Goal: Transaction & Acquisition: Purchase product/service

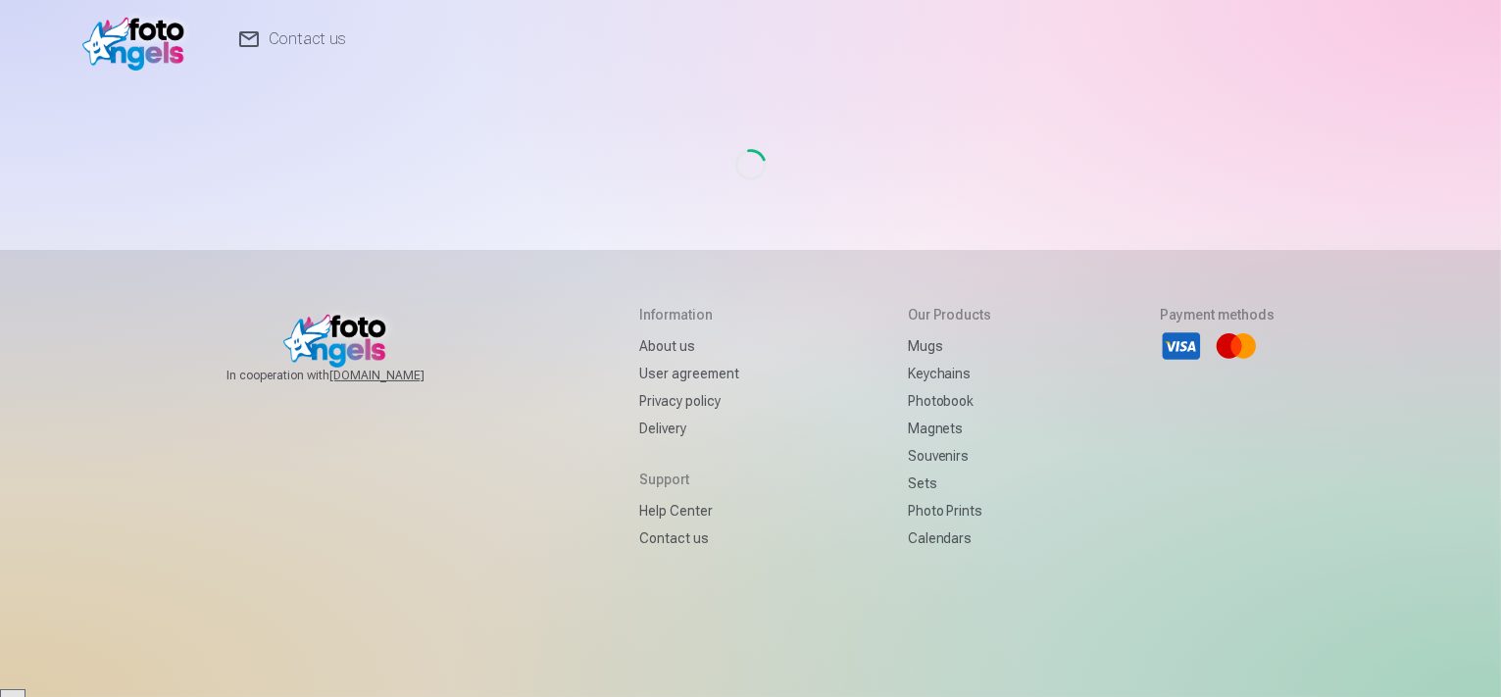
scroll to position [5551, 0]
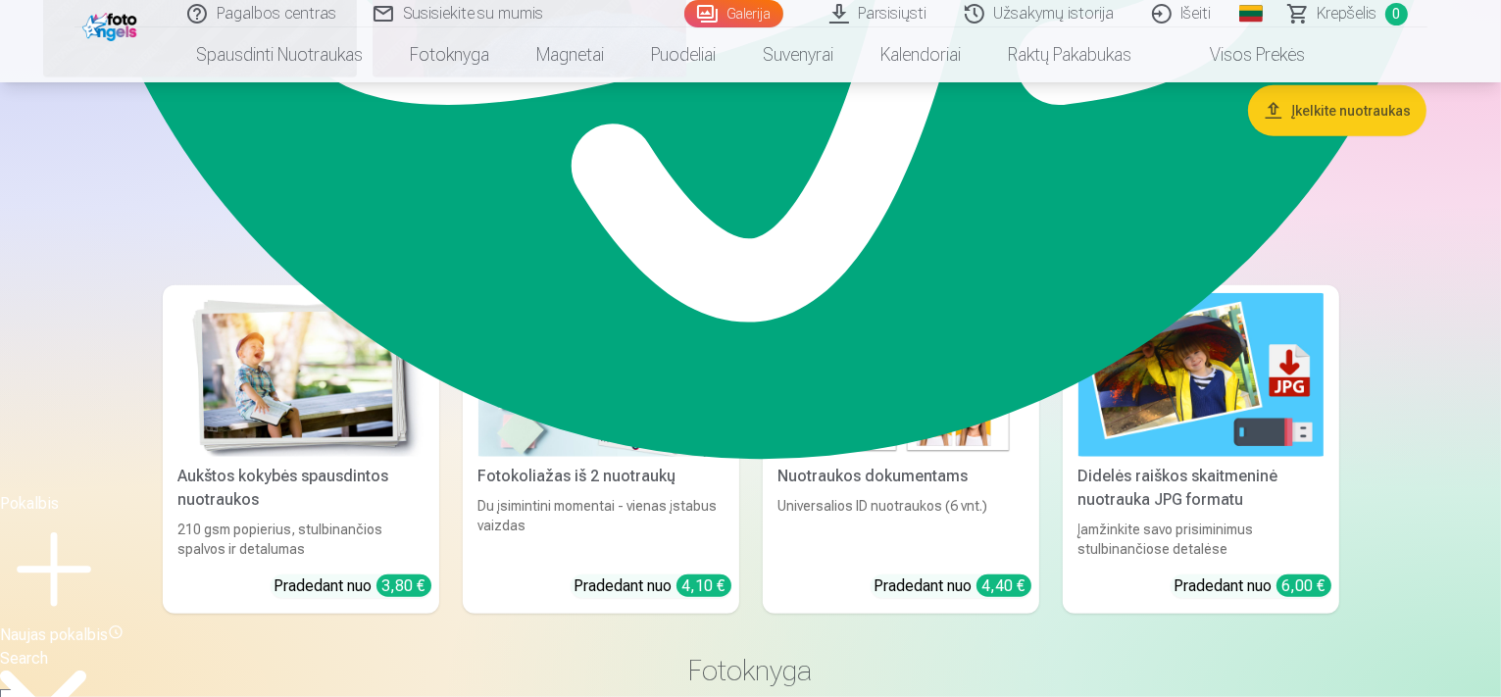
scroll to position [1568, 0]
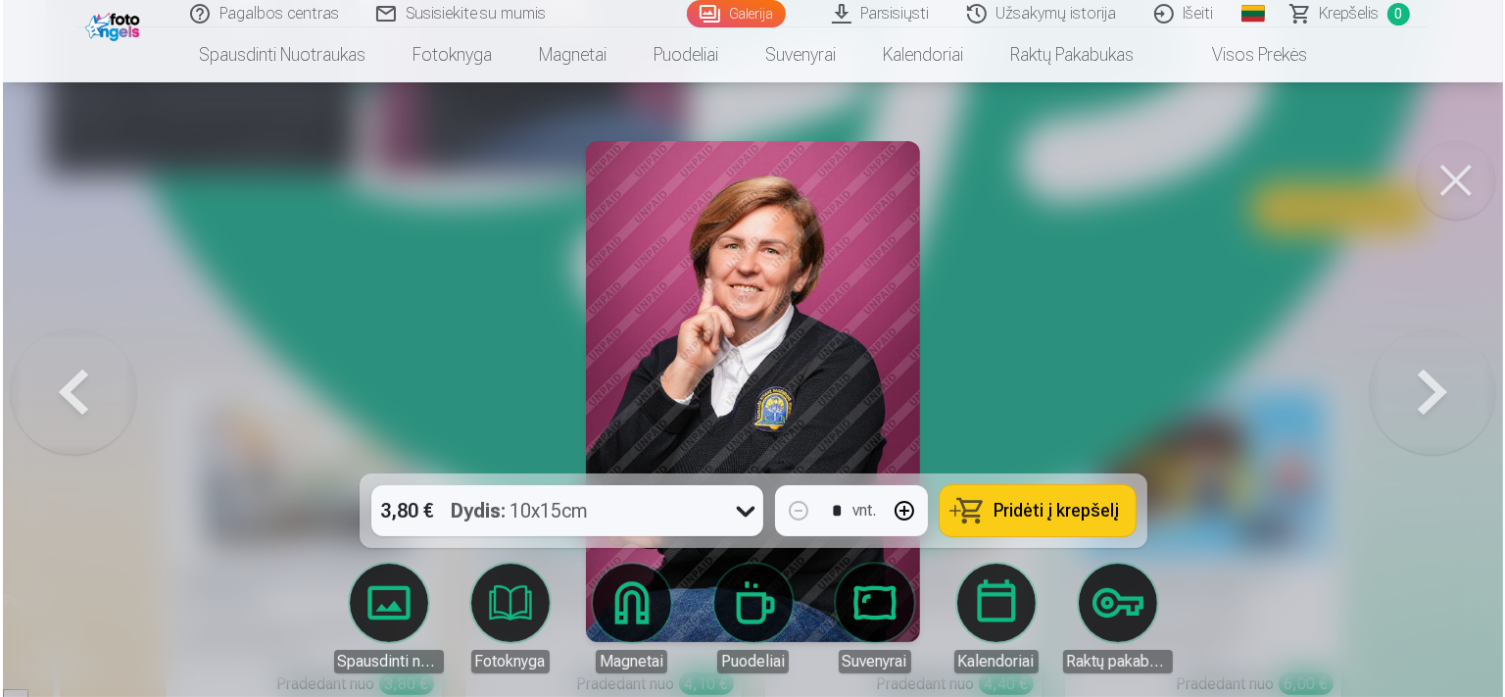
scroll to position [1570, 0]
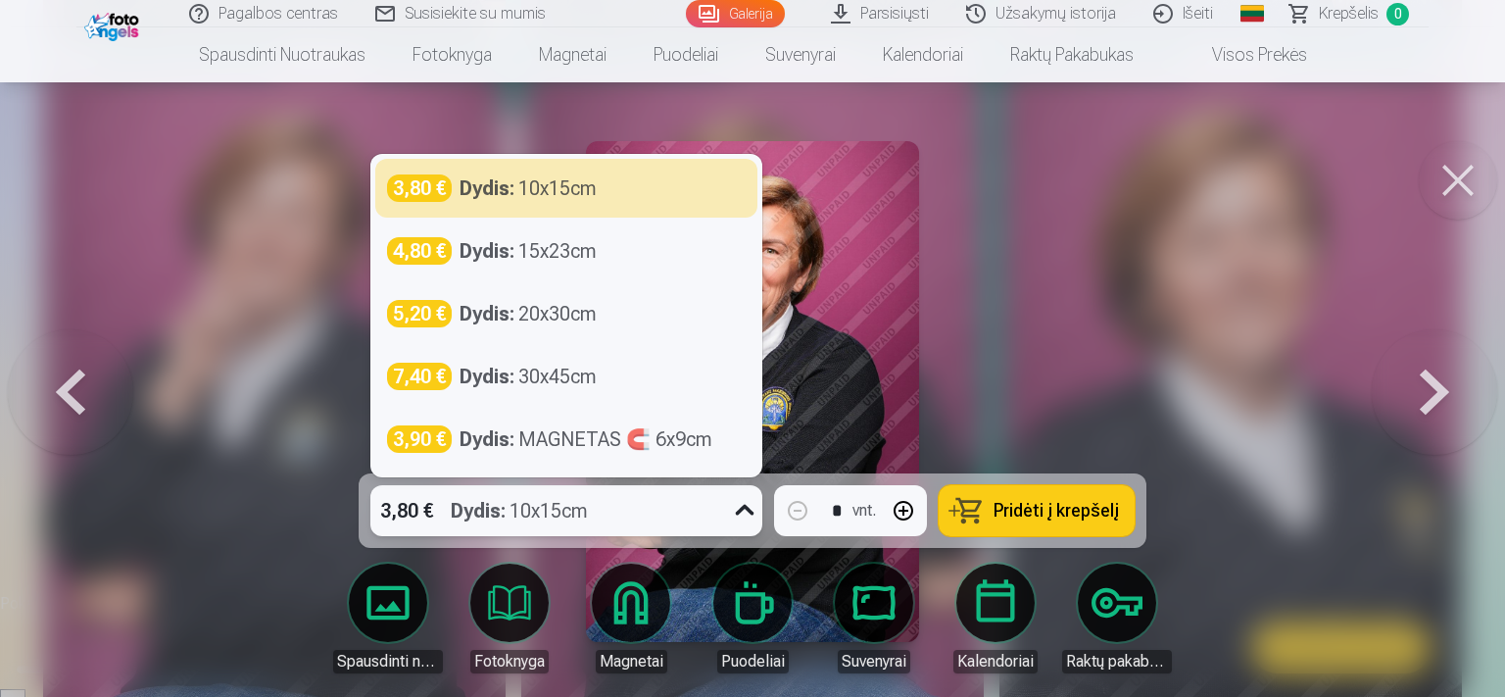
click at [738, 508] on icon at bounding box center [744, 510] width 31 height 31
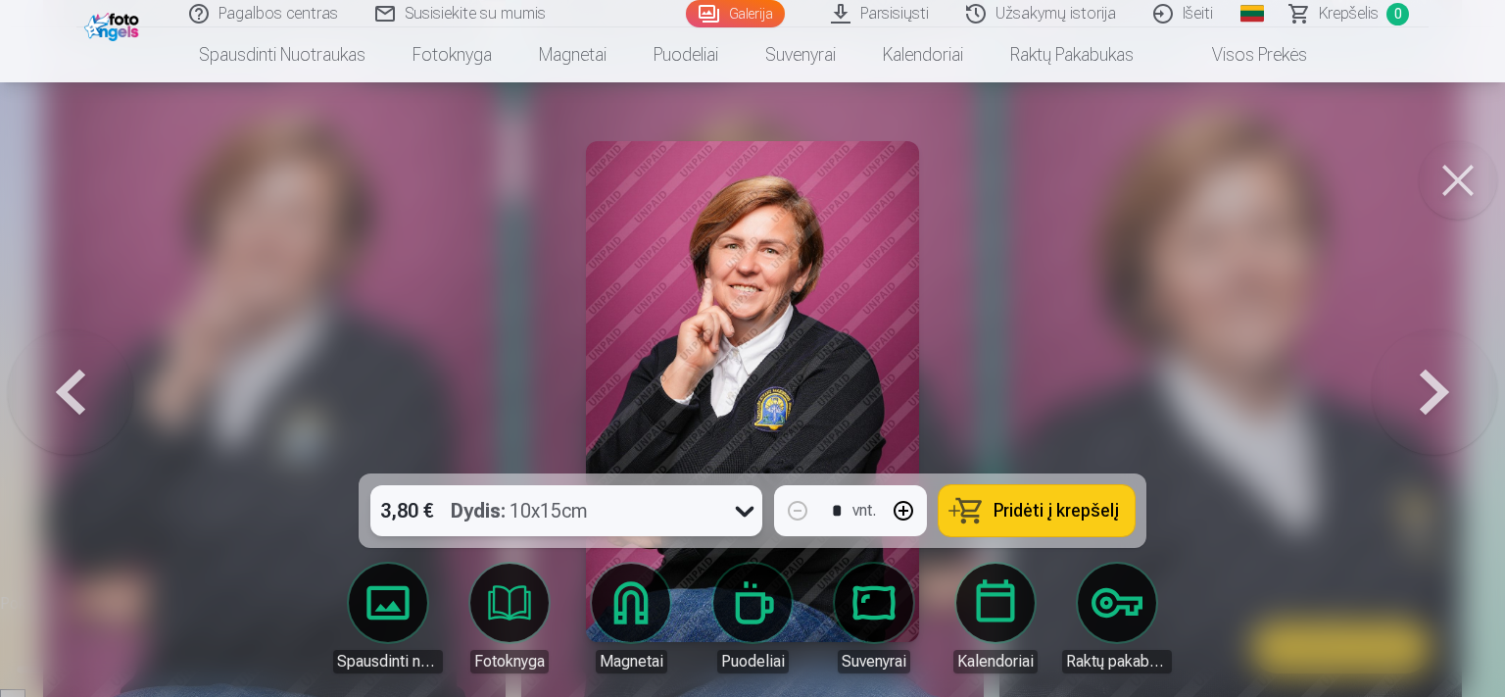
click at [738, 507] on icon at bounding box center [744, 510] width 31 height 31
click at [1060, 509] on span "Pridėti į krepšelį" at bounding box center [1056, 511] width 125 height 18
click at [1426, 372] on button at bounding box center [1434, 391] width 125 height 124
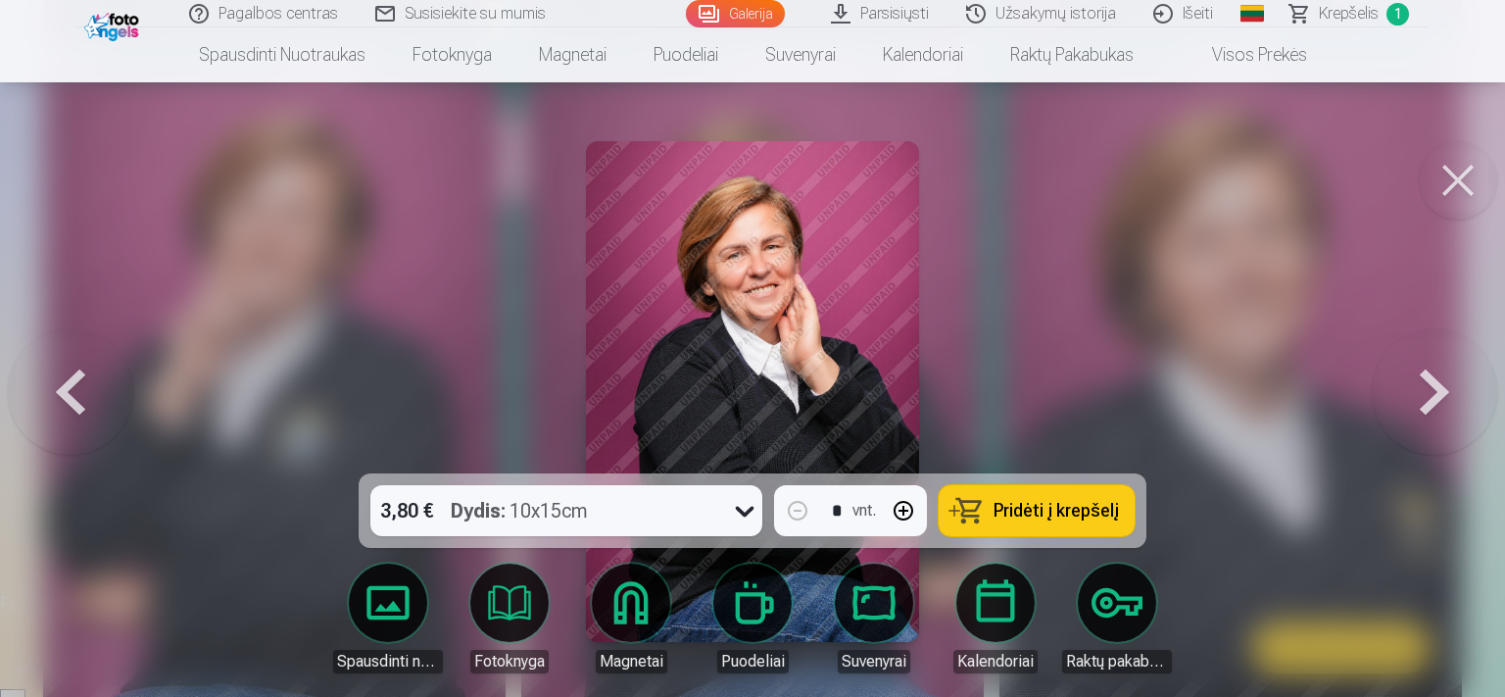
click at [1426, 372] on button at bounding box center [1434, 391] width 125 height 124
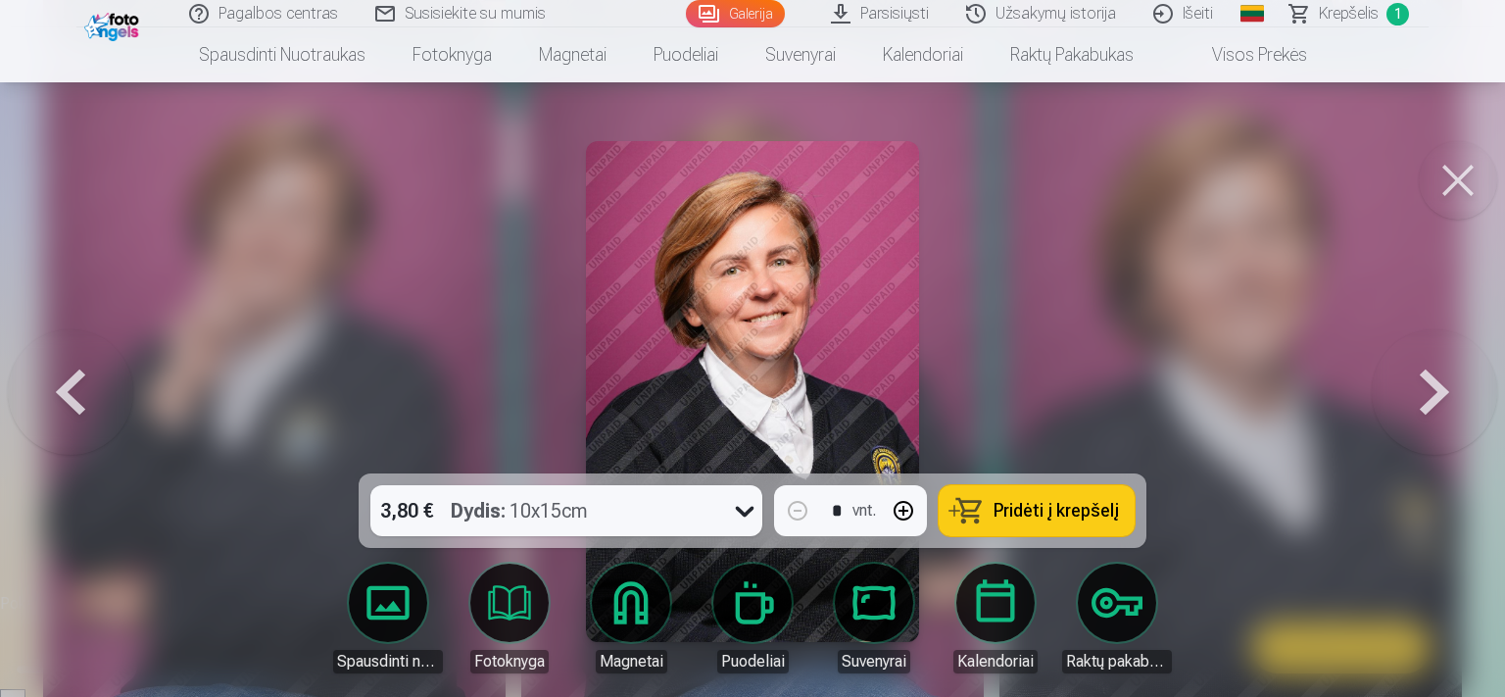
click at [1426, 372] on button at bounding box center [1434, 391] width 125 height 124
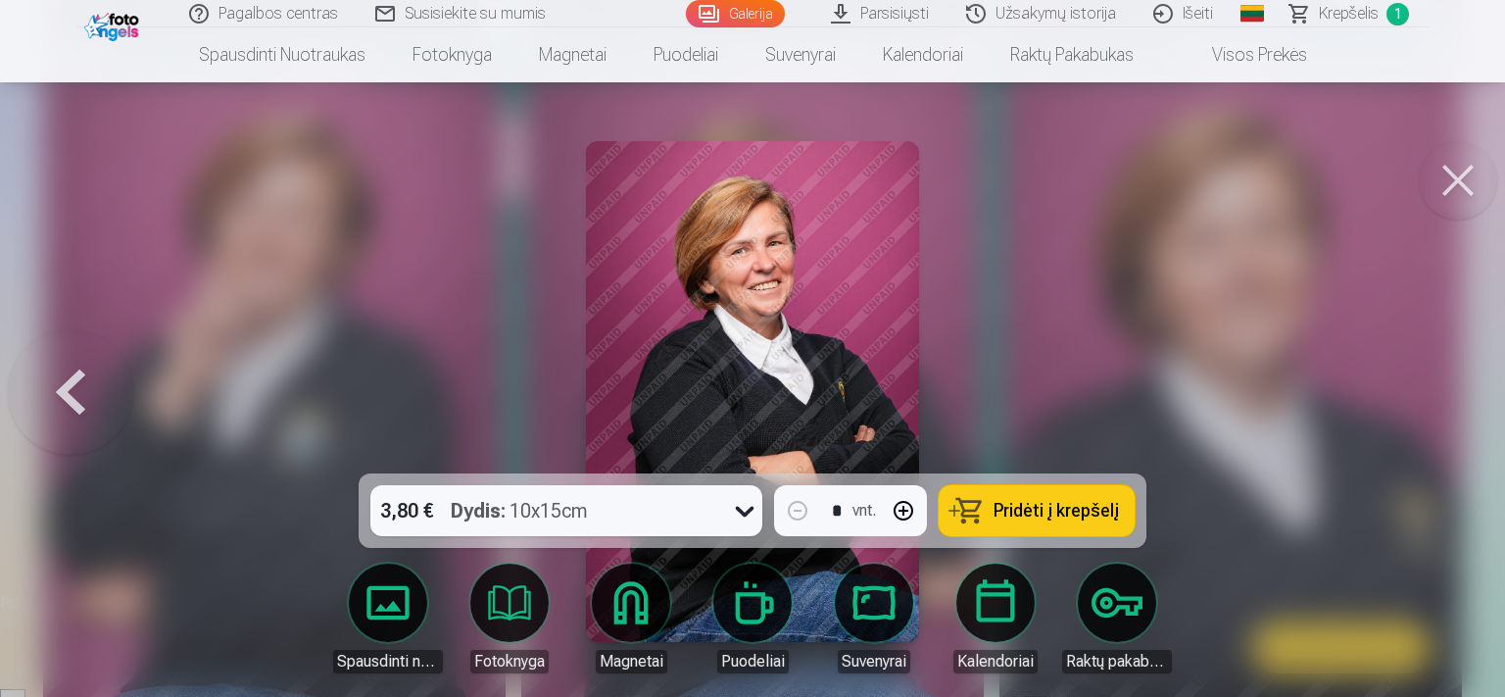
click at [1426, 372] on div at bounding box center [752, 348] width 1505 height 697
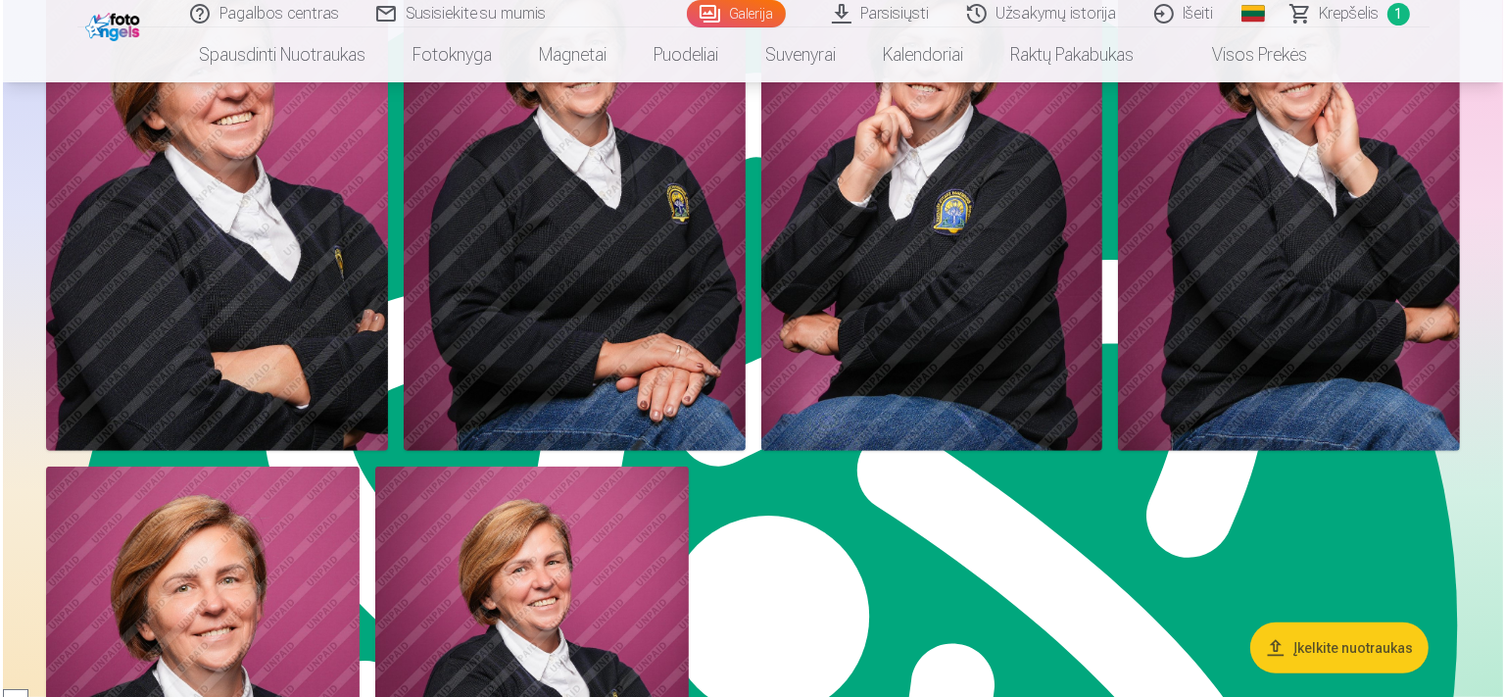
scroll to position [784, 0]
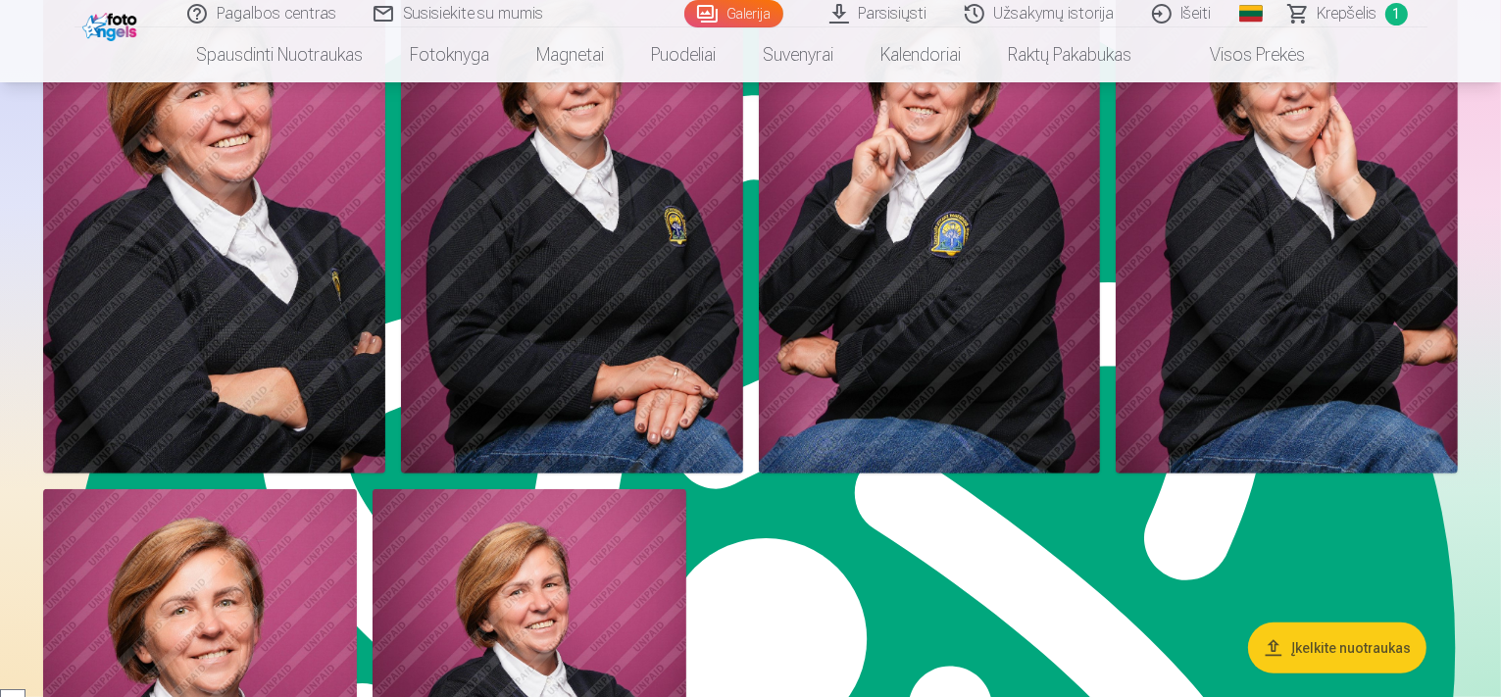
click at [743, 428] on img at bounding box center [572, 216] width 342 height 513
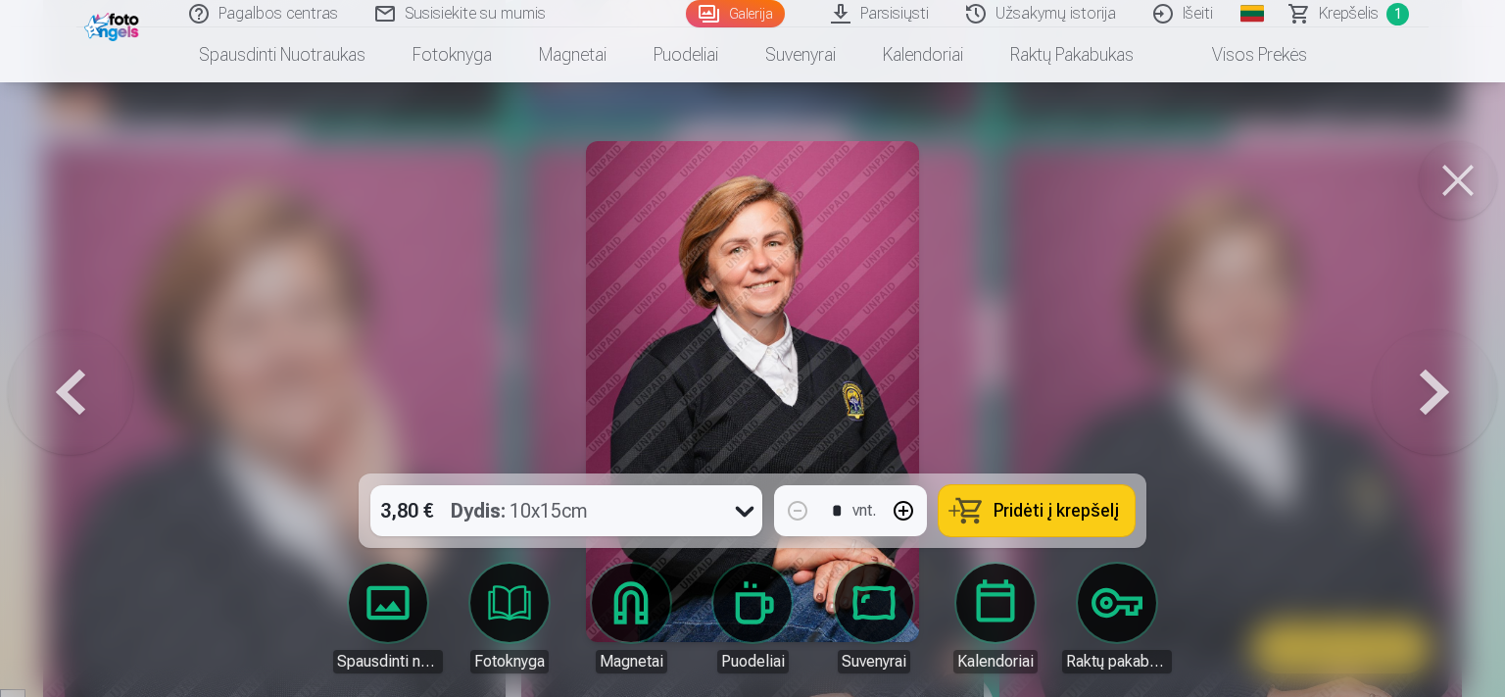
click at [1004, 503] on span "Pridėti į krepšelį" at bounding box center [1056, 511] width 125 height 18
click at [1354, 18] on span "Krepšelis" at bounding box center [1349, 14] width 60 height 24
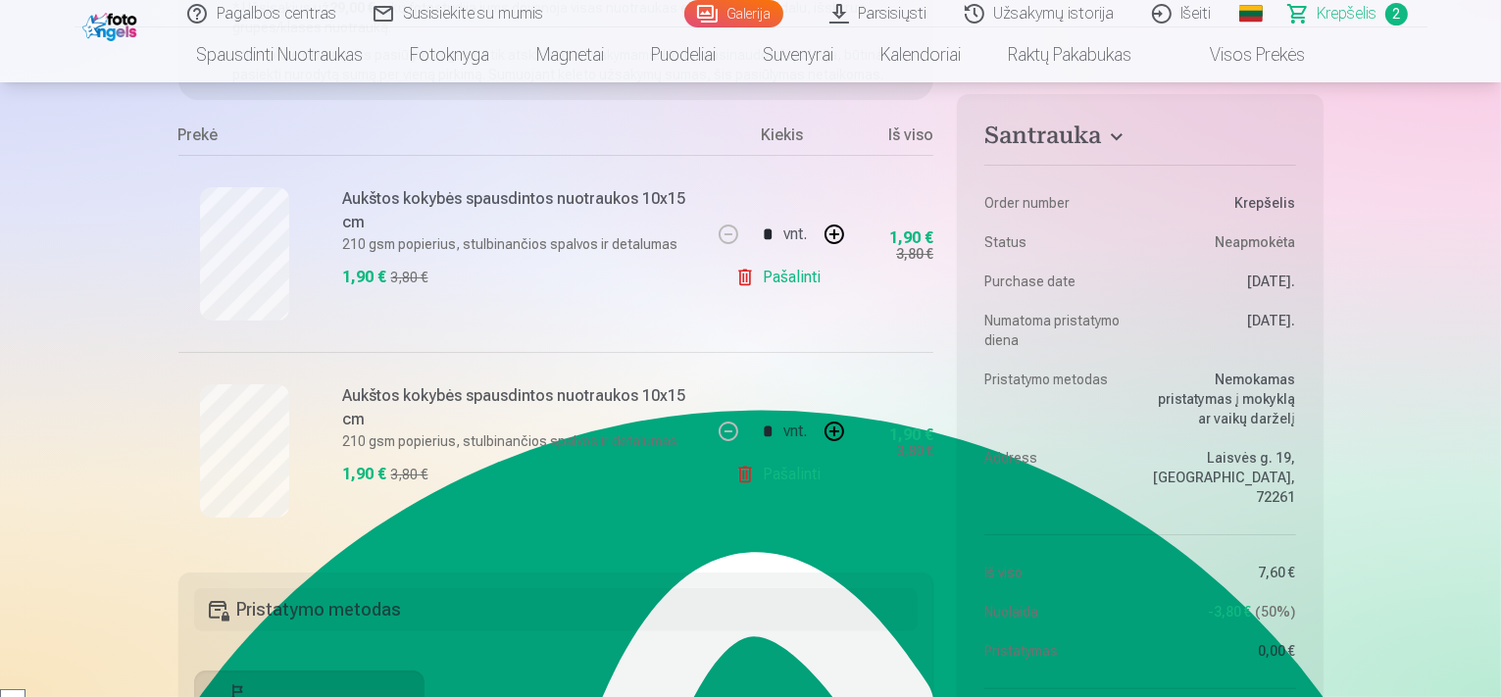
scroll to position [294, 0]
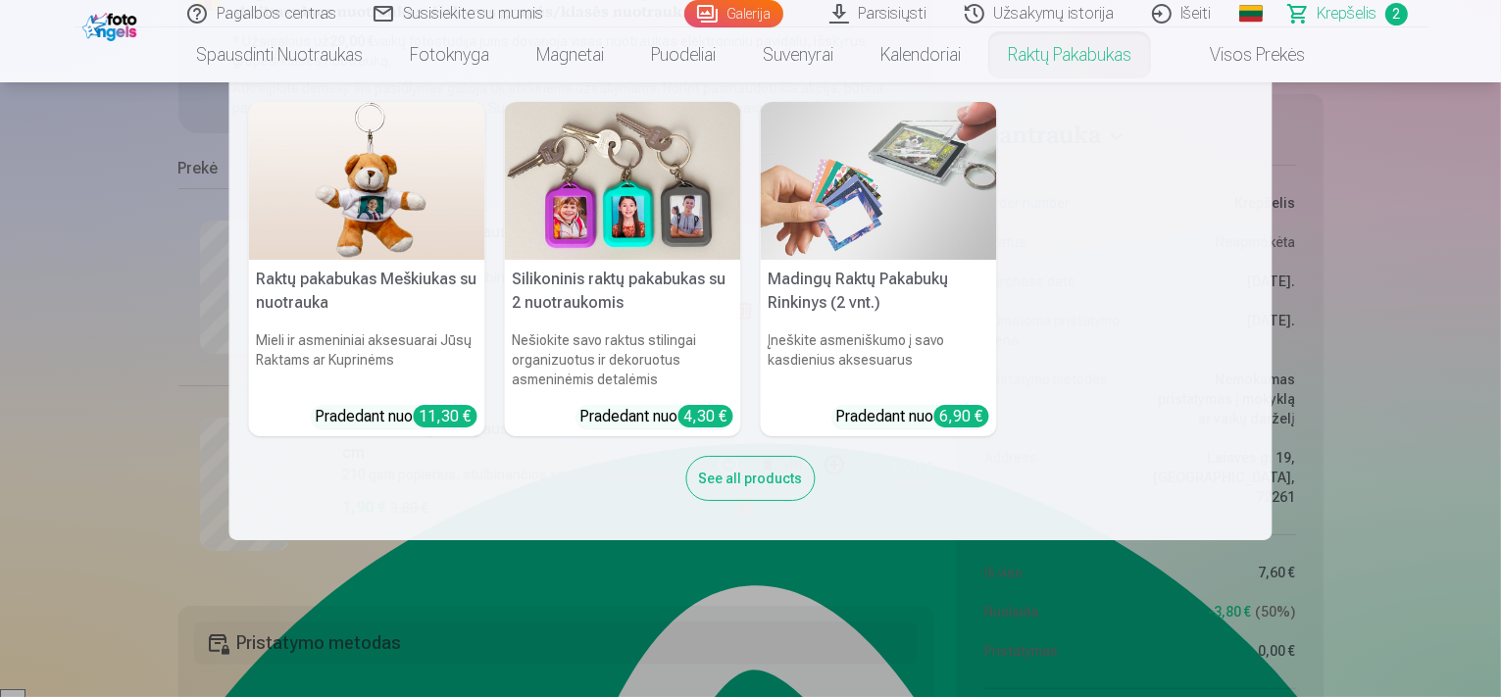
click at [1408, 211] on nav "Raktų pakabukas Meškiukas su nuotrauka Mieli ir asmeniniai aksesuarai Jūsų Rakt…" at bounding box center [750, 311] width 1501 height 458
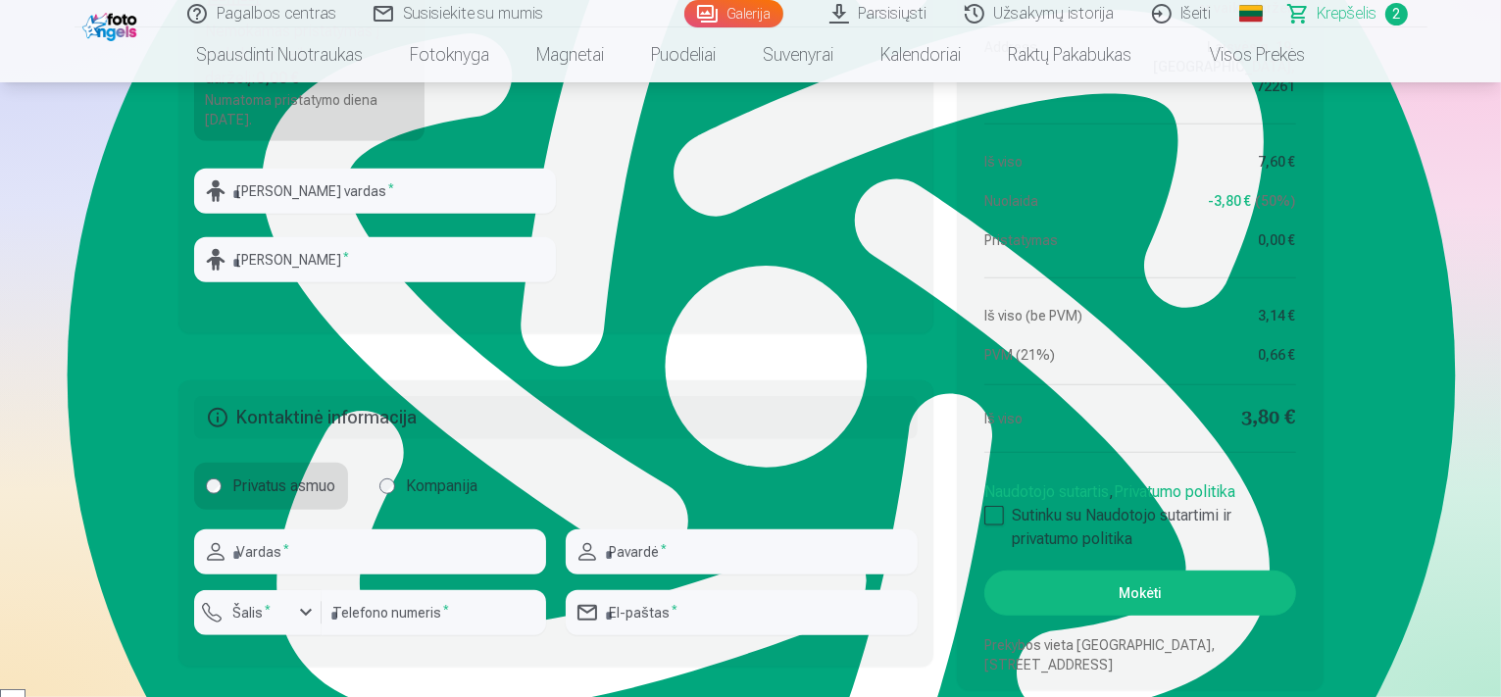
scroll to position [1078, 0]
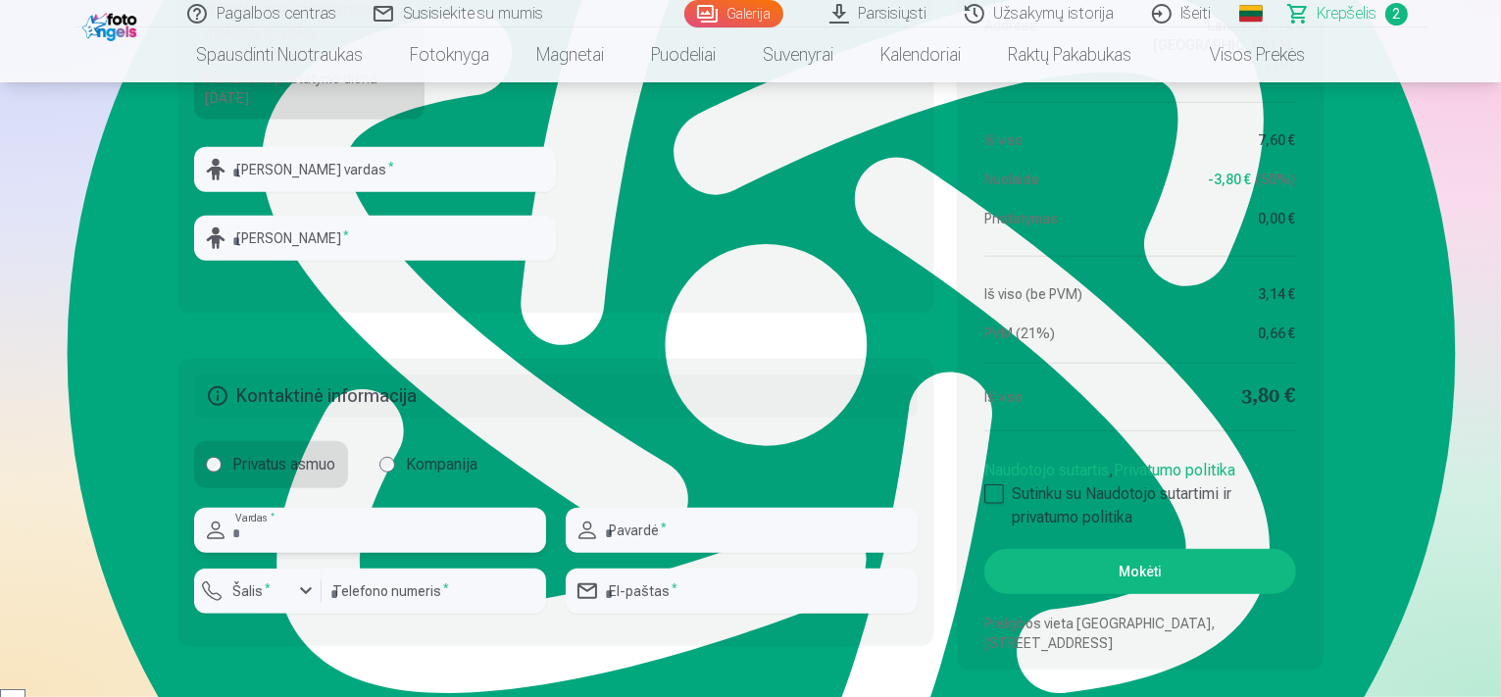
click at [247, 519] on input "text" at bounding box center [370, 530] width 352 height 45
type input "****"
type input "**********"
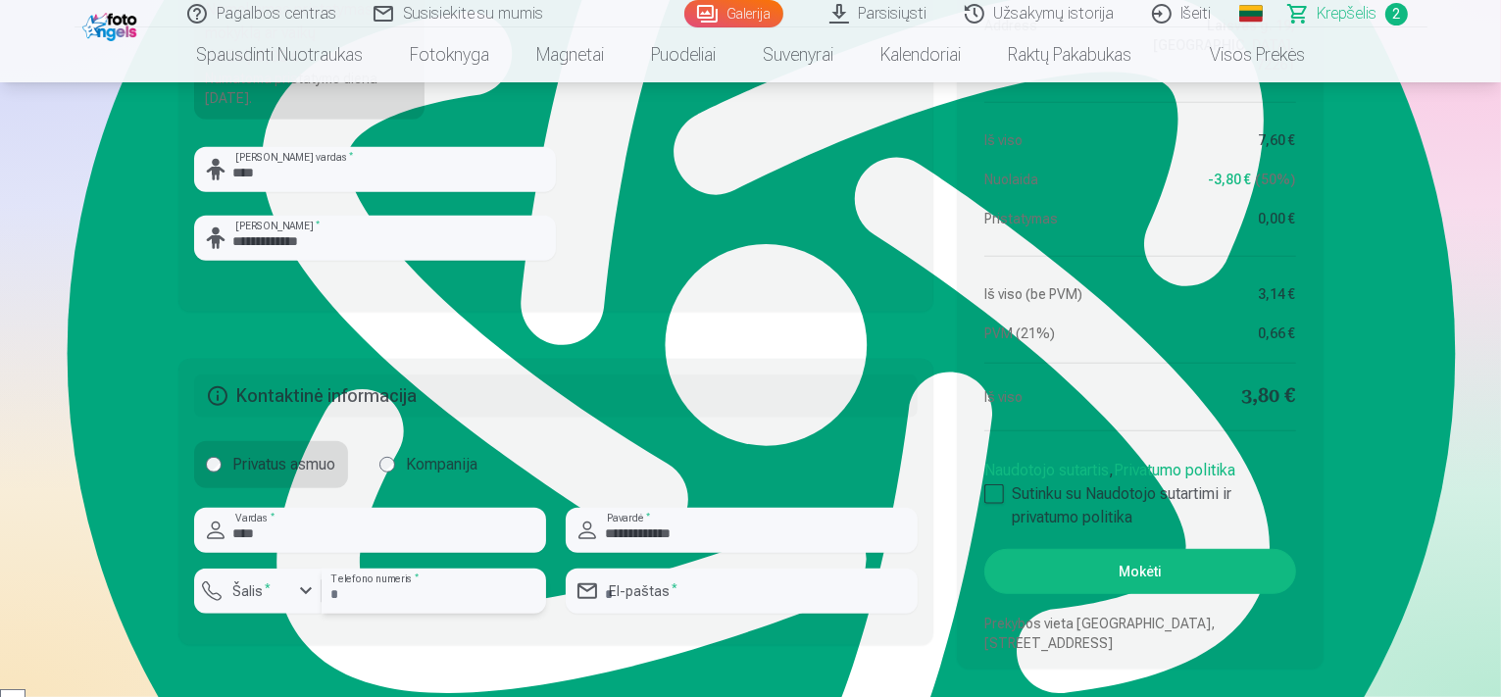
type input "*********"
type input "**********"
click at [568, 444] on div "Privatus asmuo Kompanija" at bounding box center [556, 464] width 724 height 47
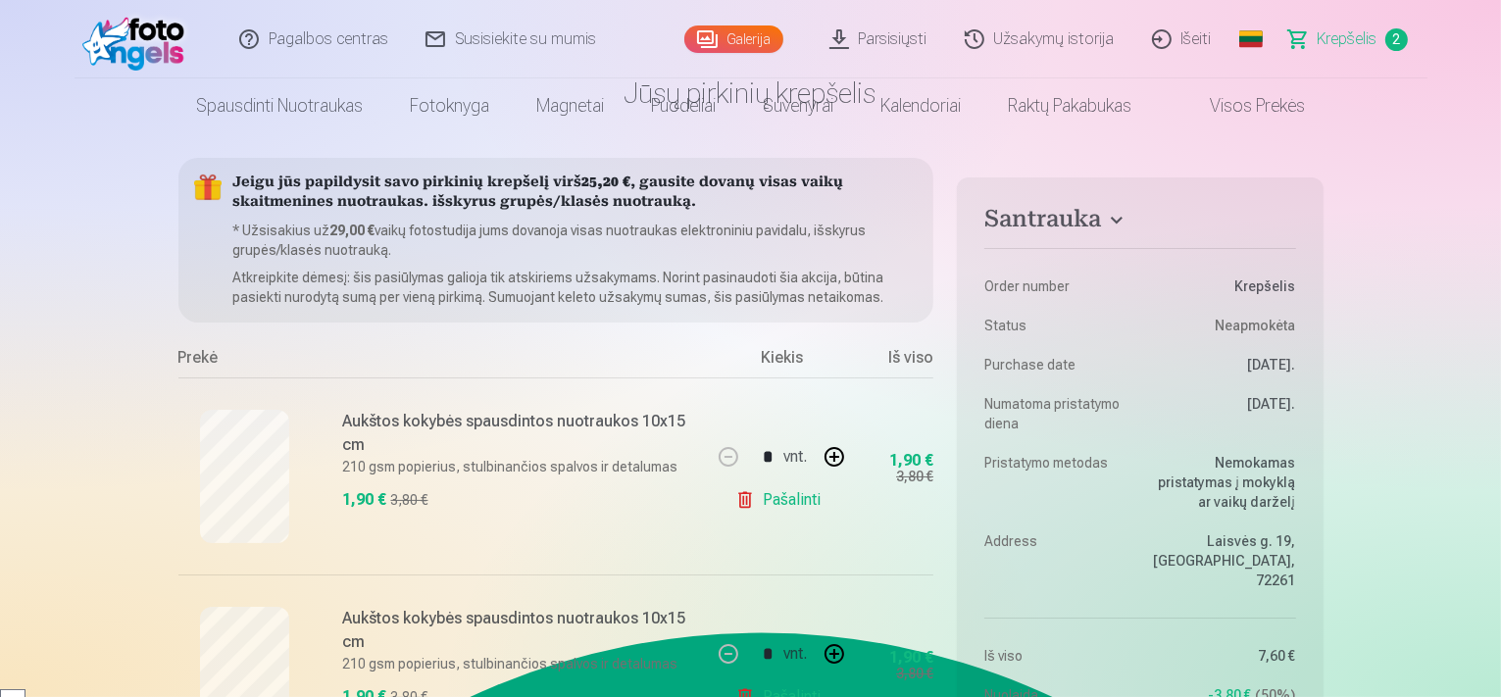
scroll to position [0, 0]
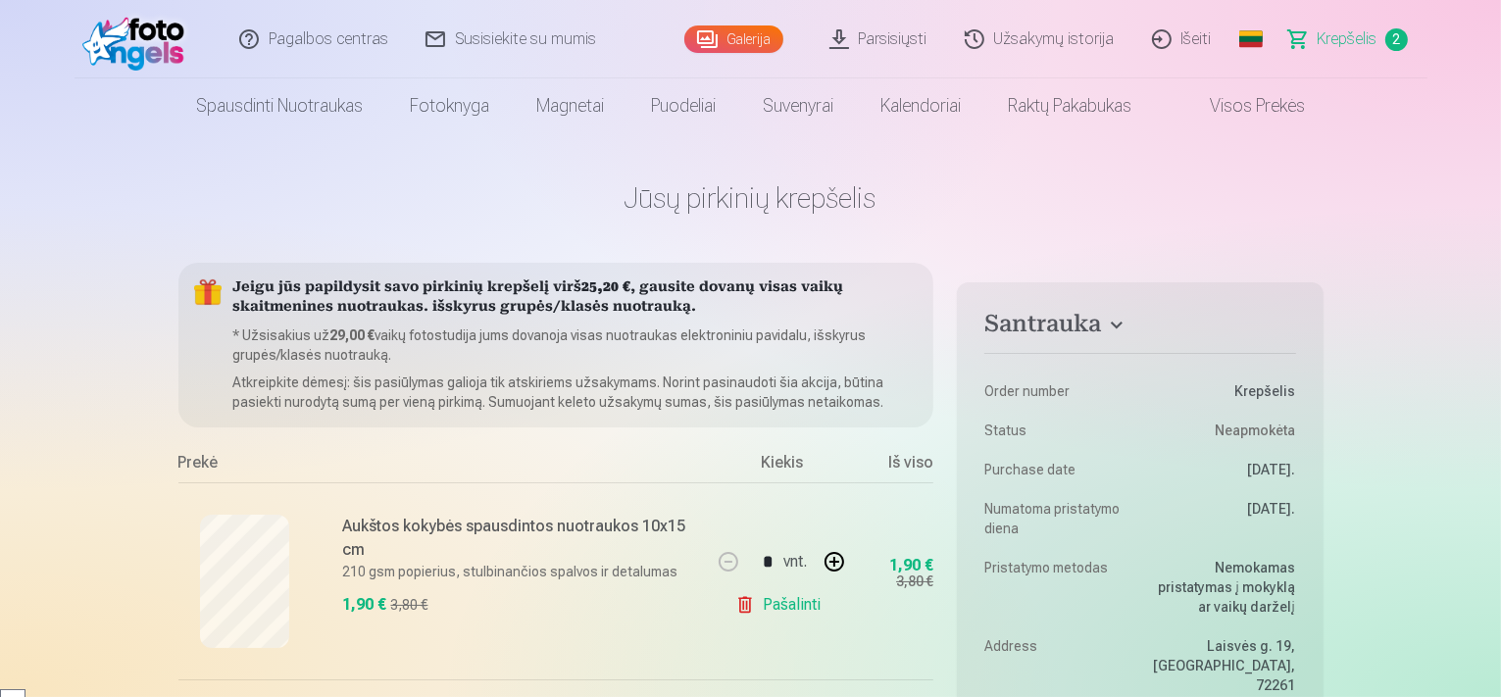
click at [743, 30] on link "Galerija" at bounding box center [733, 38] width 99 height 27
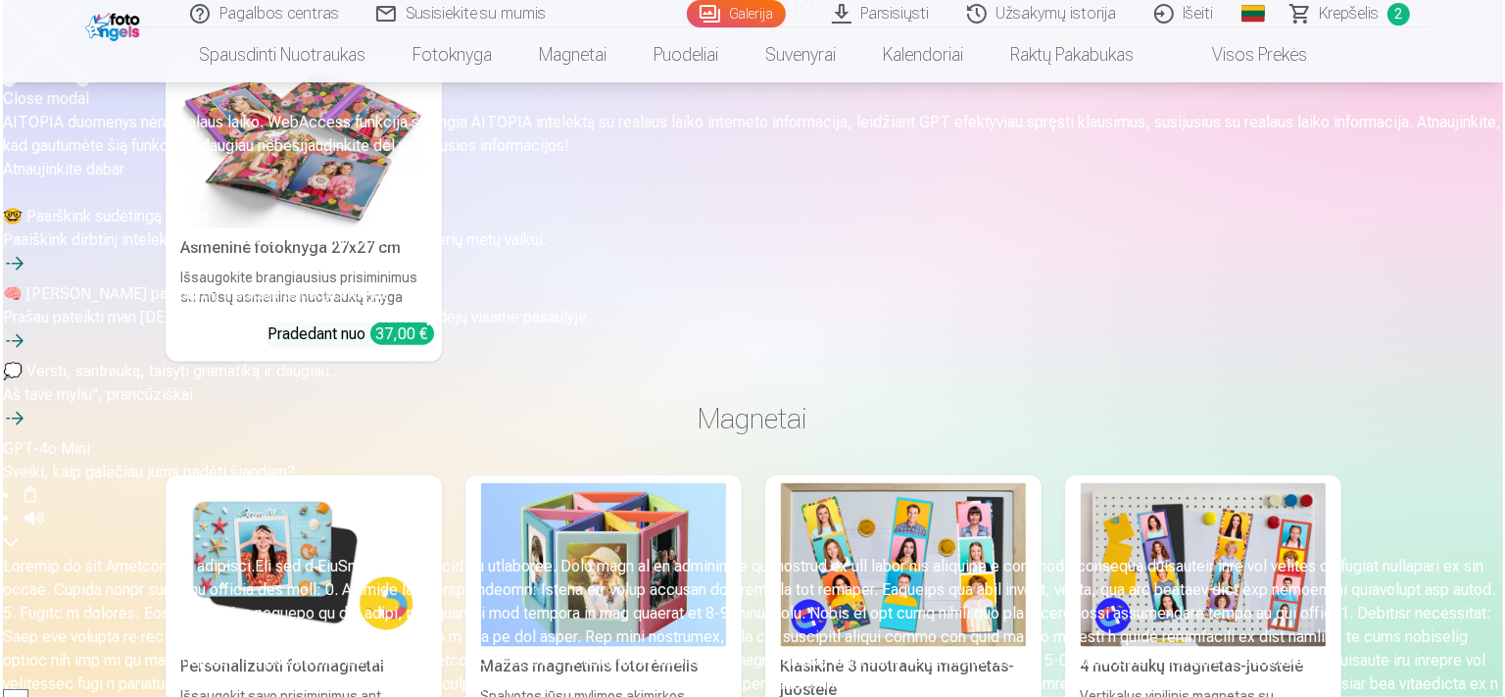
scroll to position [2352, 0]
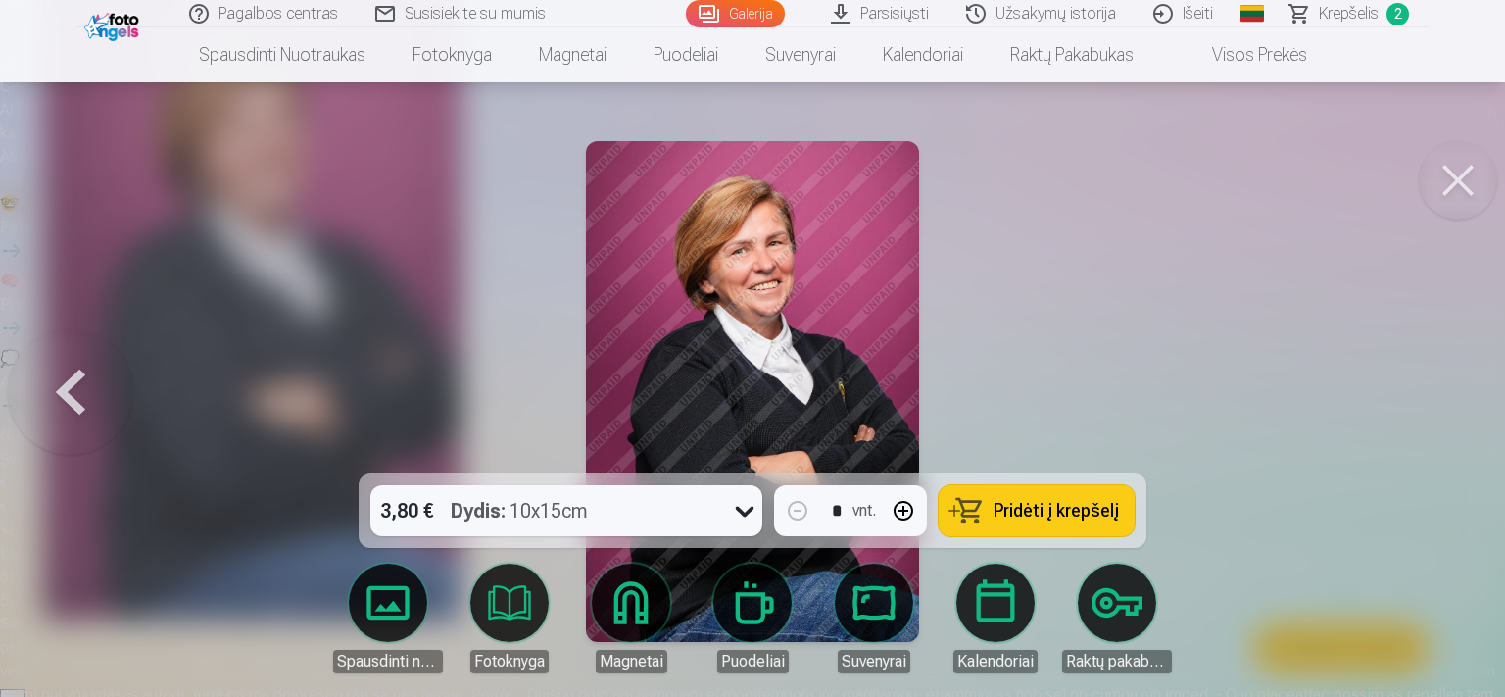
click at [1019, 509] on span "Pridėti į krepšelį" at bounding box center [1056, 511] width 125 height 18
click at [1336, 14] on span "Krepšelis" at bounding box center [1349, 14] width 60 height 24
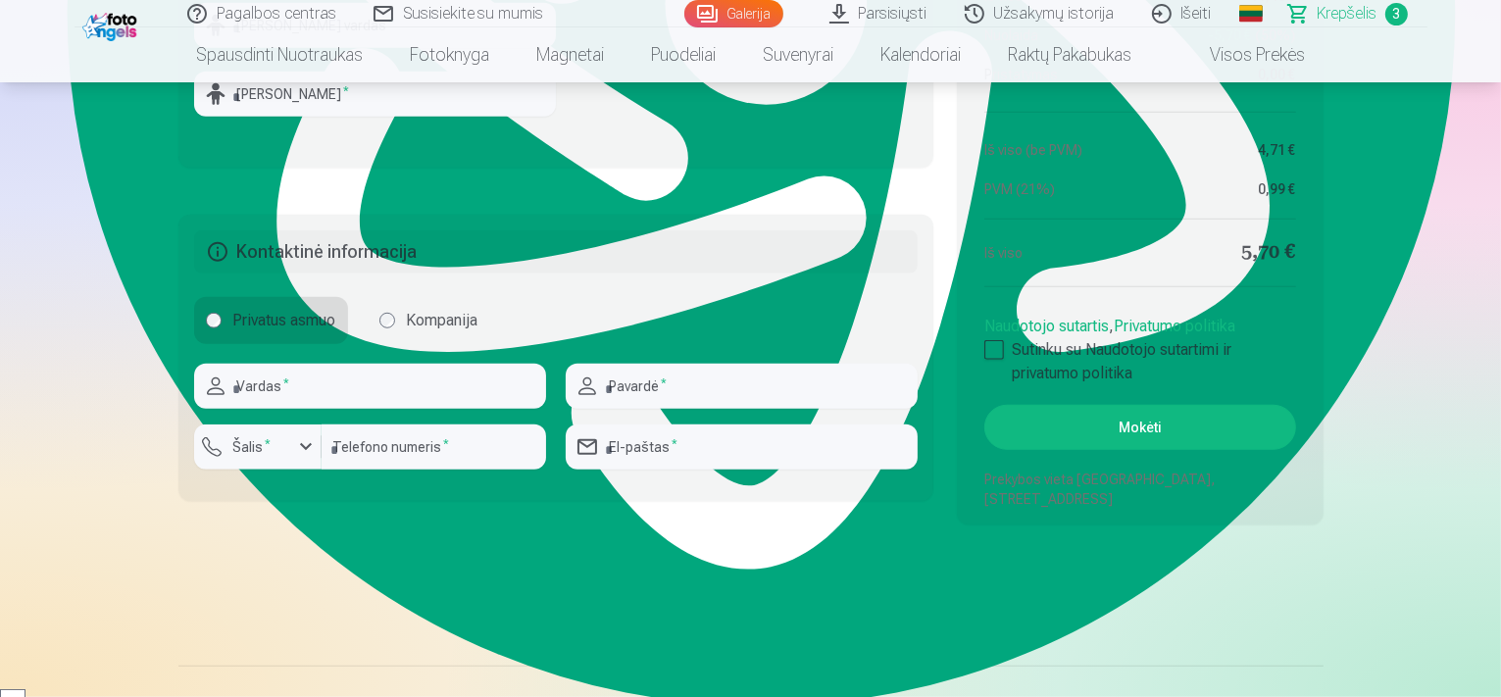
scroll to position [1470, 0]
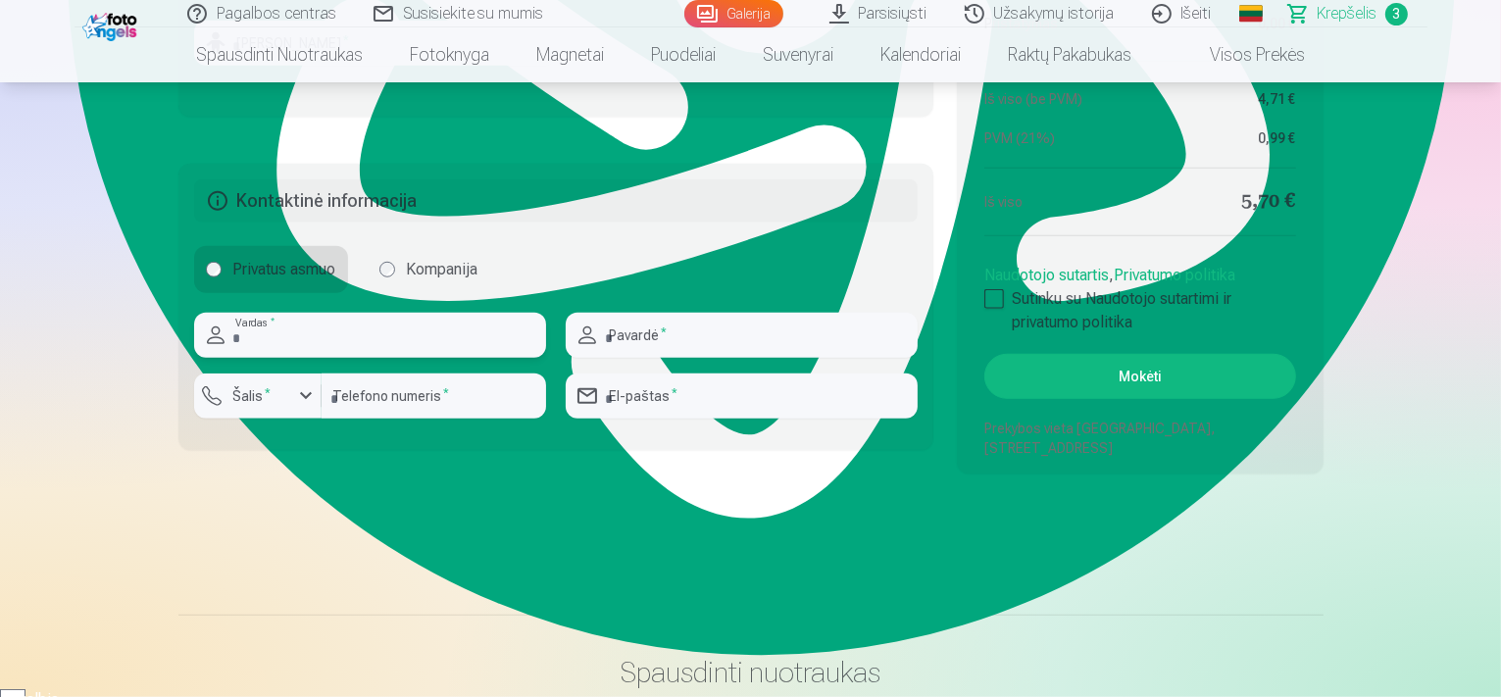
click at [254, 328] on input "text" at bounding box center [370, 335] width 352 height 45
type input "****"
type input "**********"
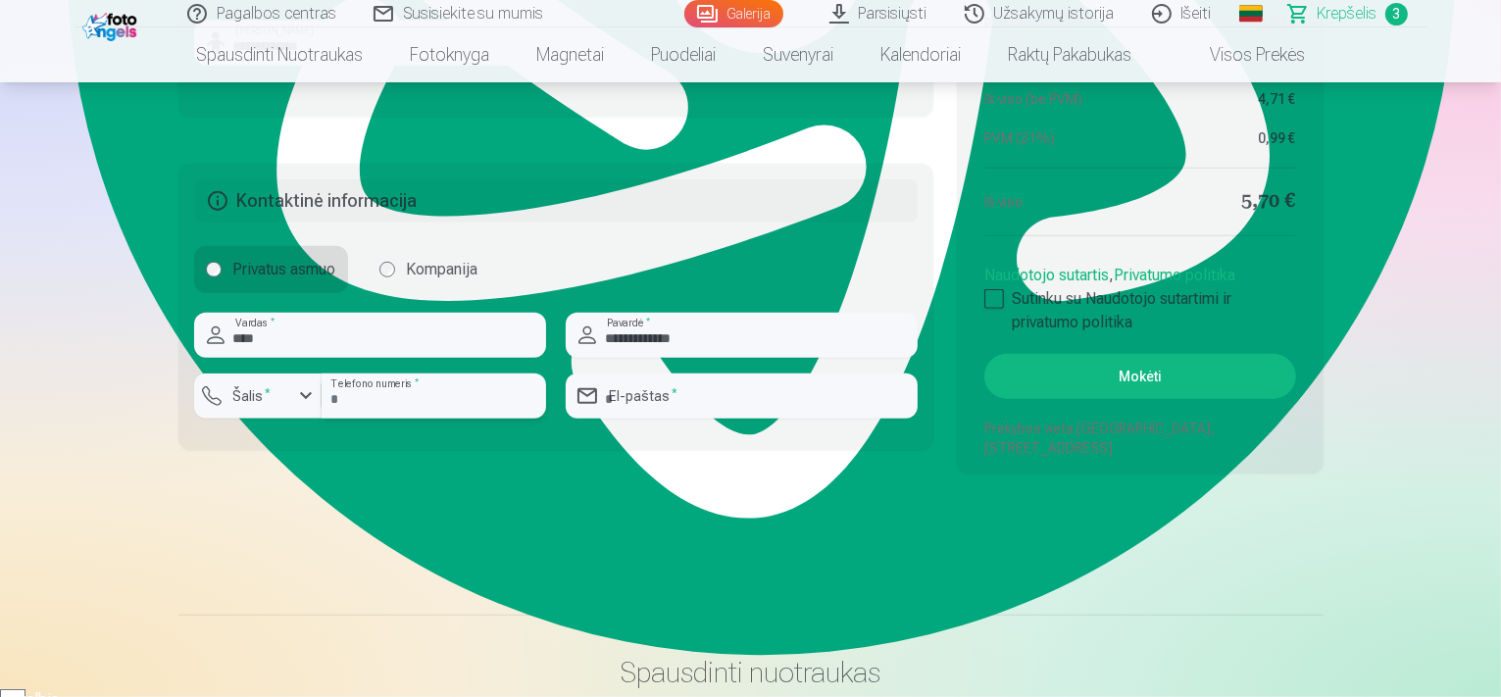
type input "*********"
type input "**********"
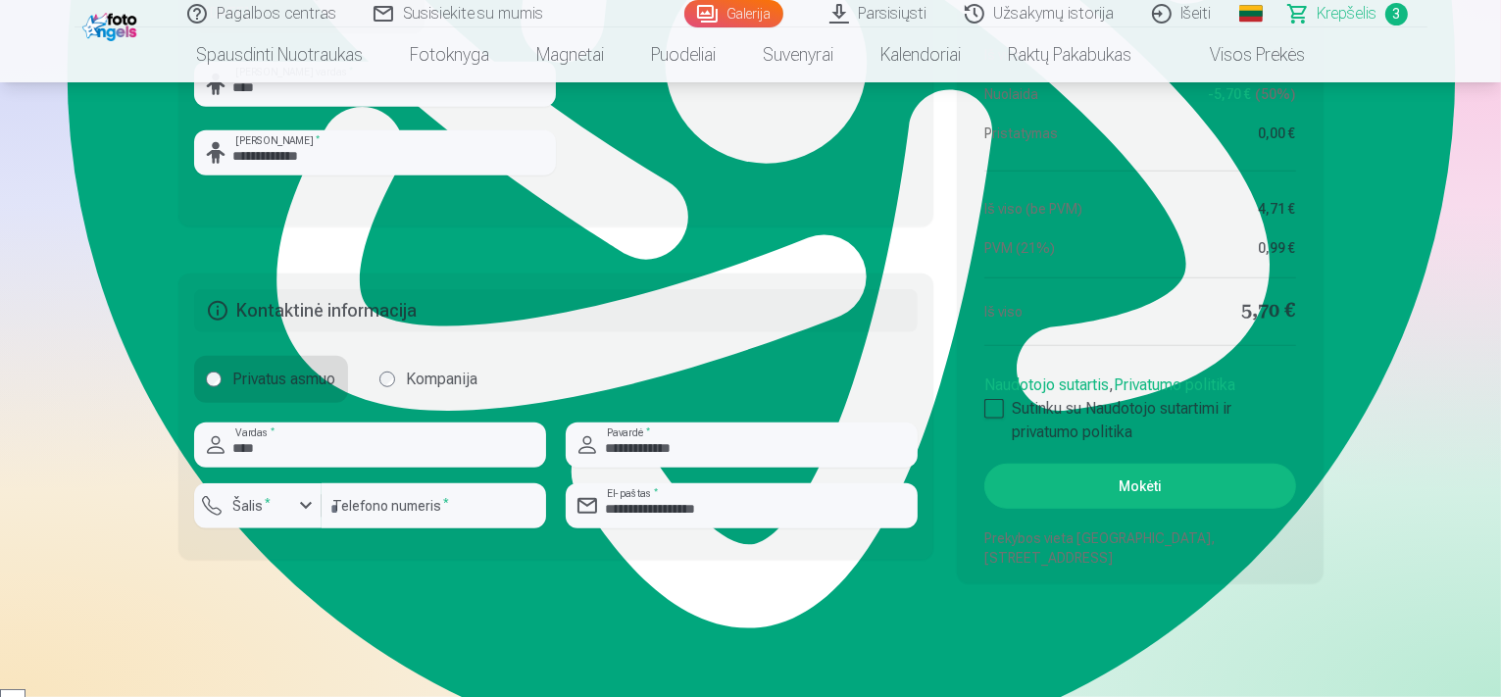
scroll to position [1372, 0]
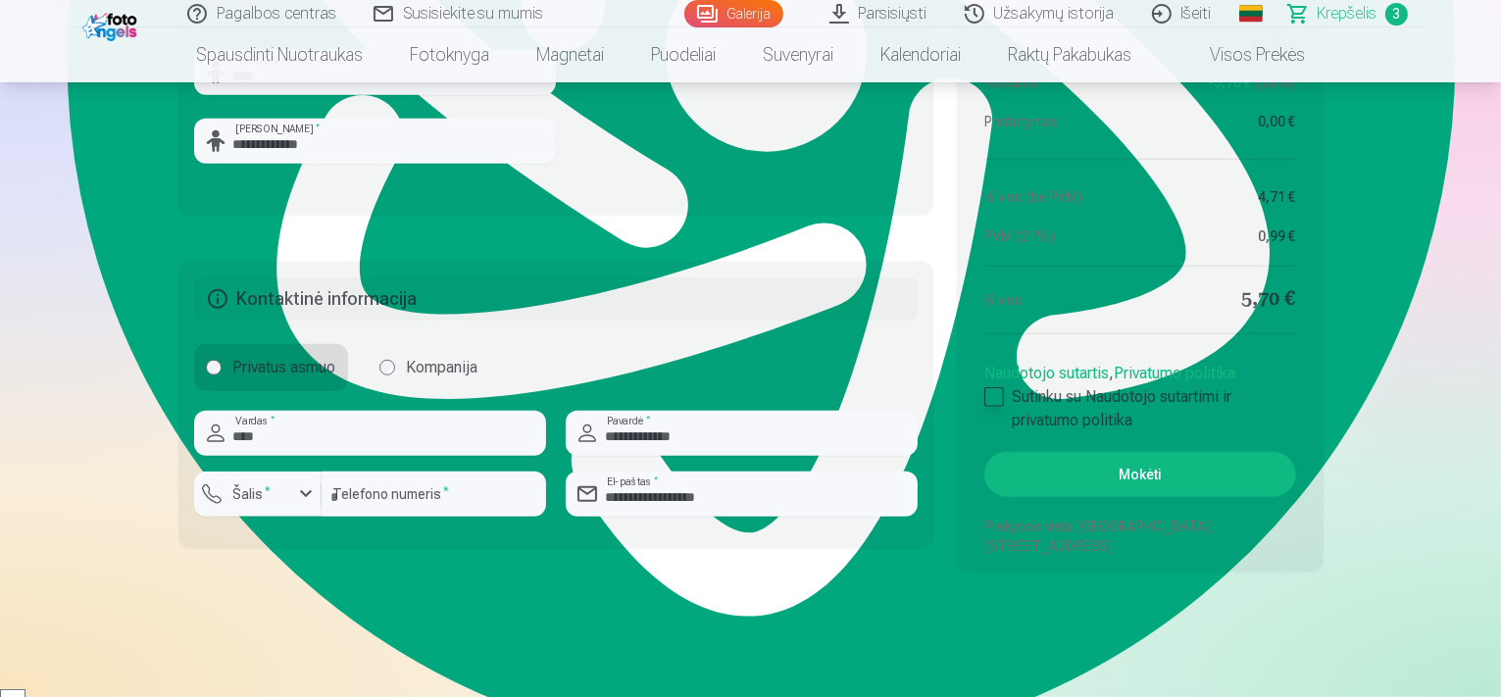
click at [994, 391] on div at bounding box center [994, 397] width 20 height 20
click at [1126, 472] on button "Mokėti" at bounding box center [1139, 474] width 311 height 45
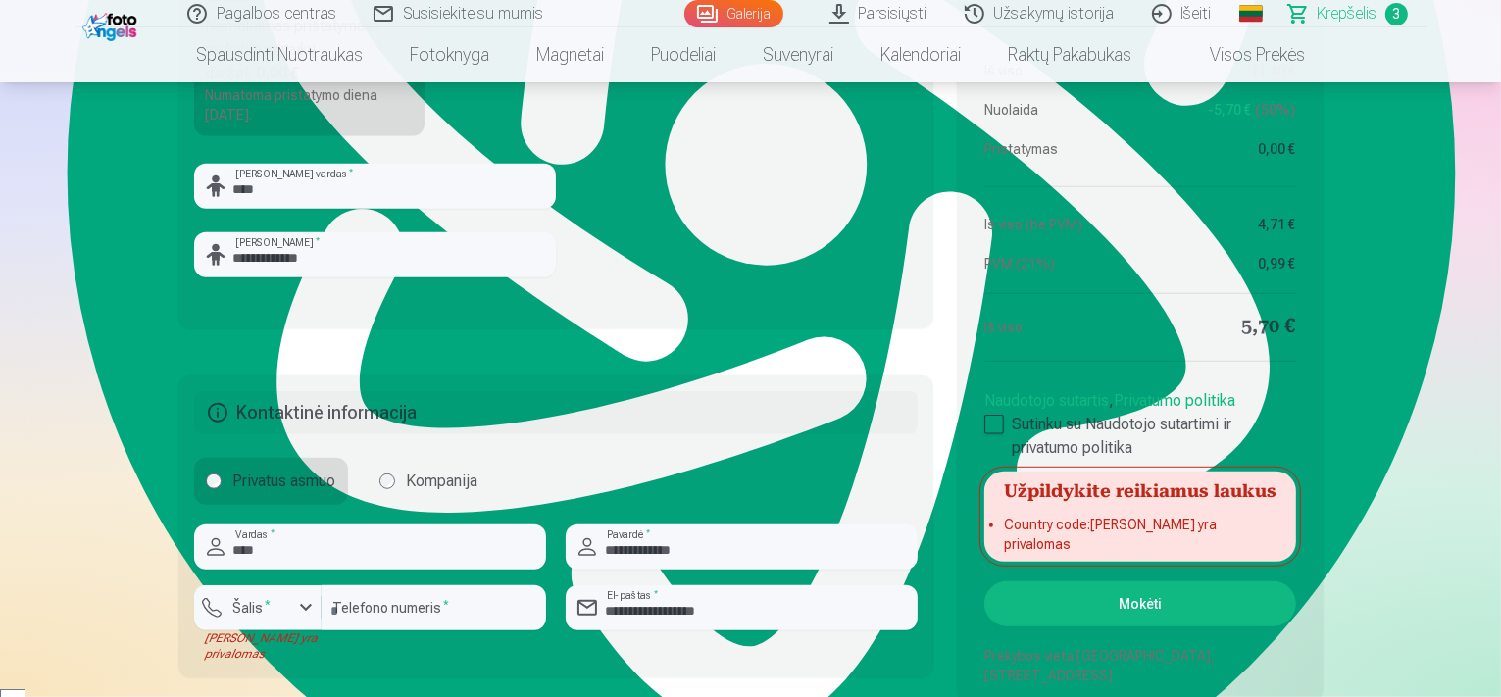
scroll to position [1470, 0]
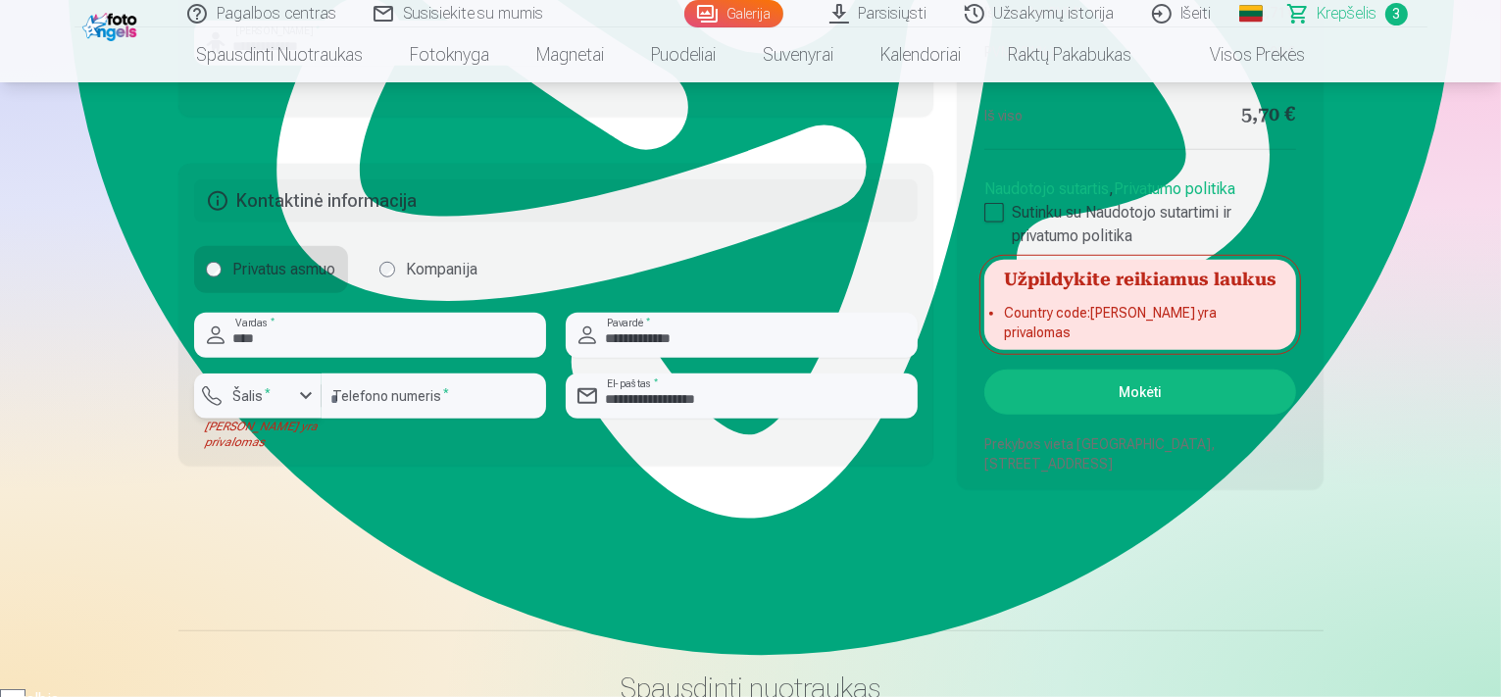
click at [303, 391] on div "button" at bounding box center [306, 396] width 24 height 24
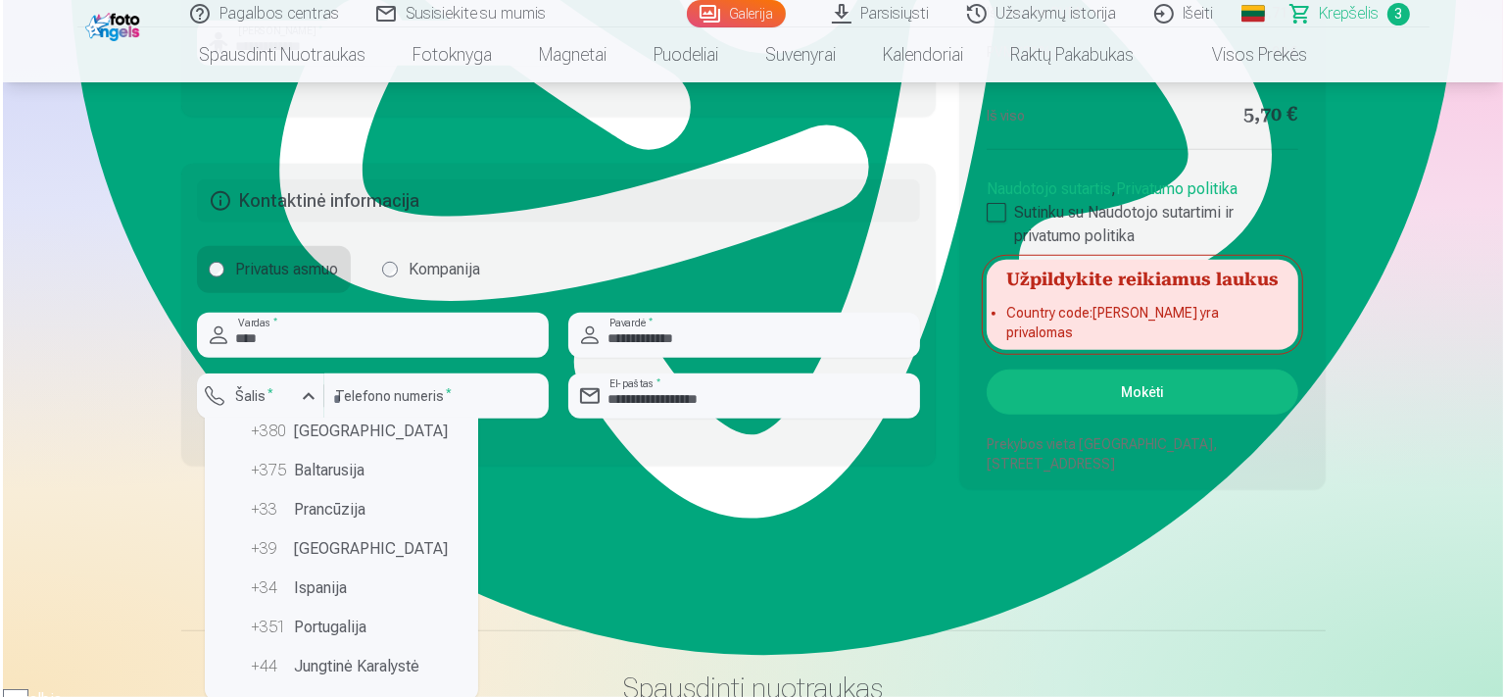
scroll to position [0, 0]
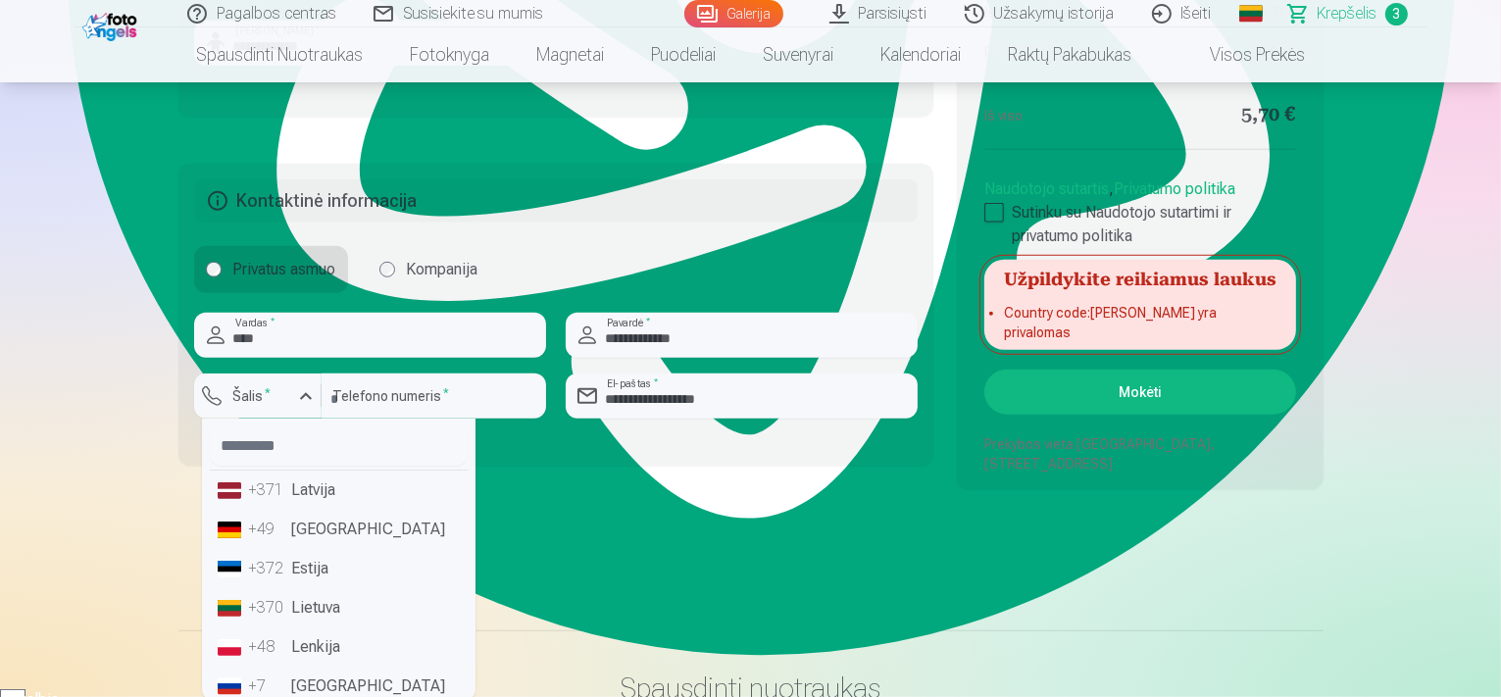
click at [291, 595] on li "+370 Lietuva" at bounding box center [339, 607] width 258 height 39
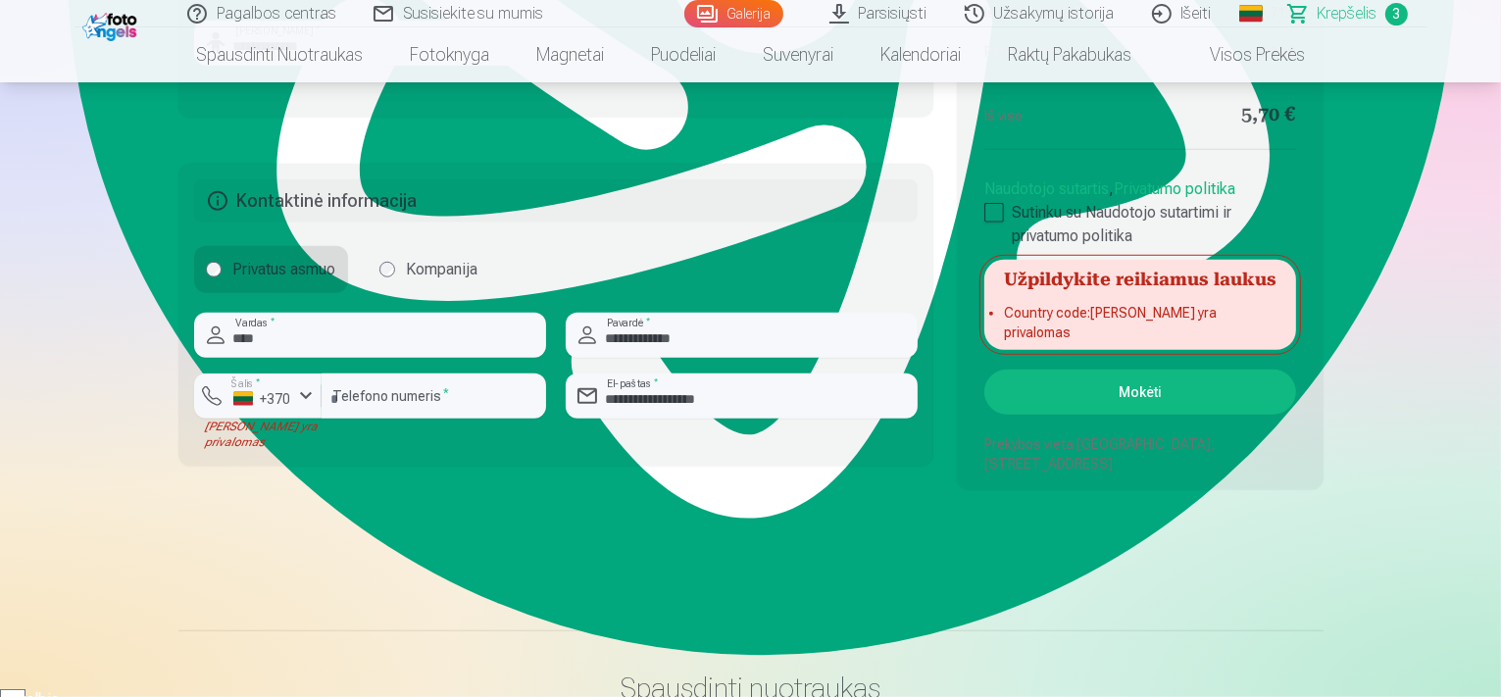
click at [1126, 383] on button "Mokėti" at bounding box center [1139, 392] width 311 height 45
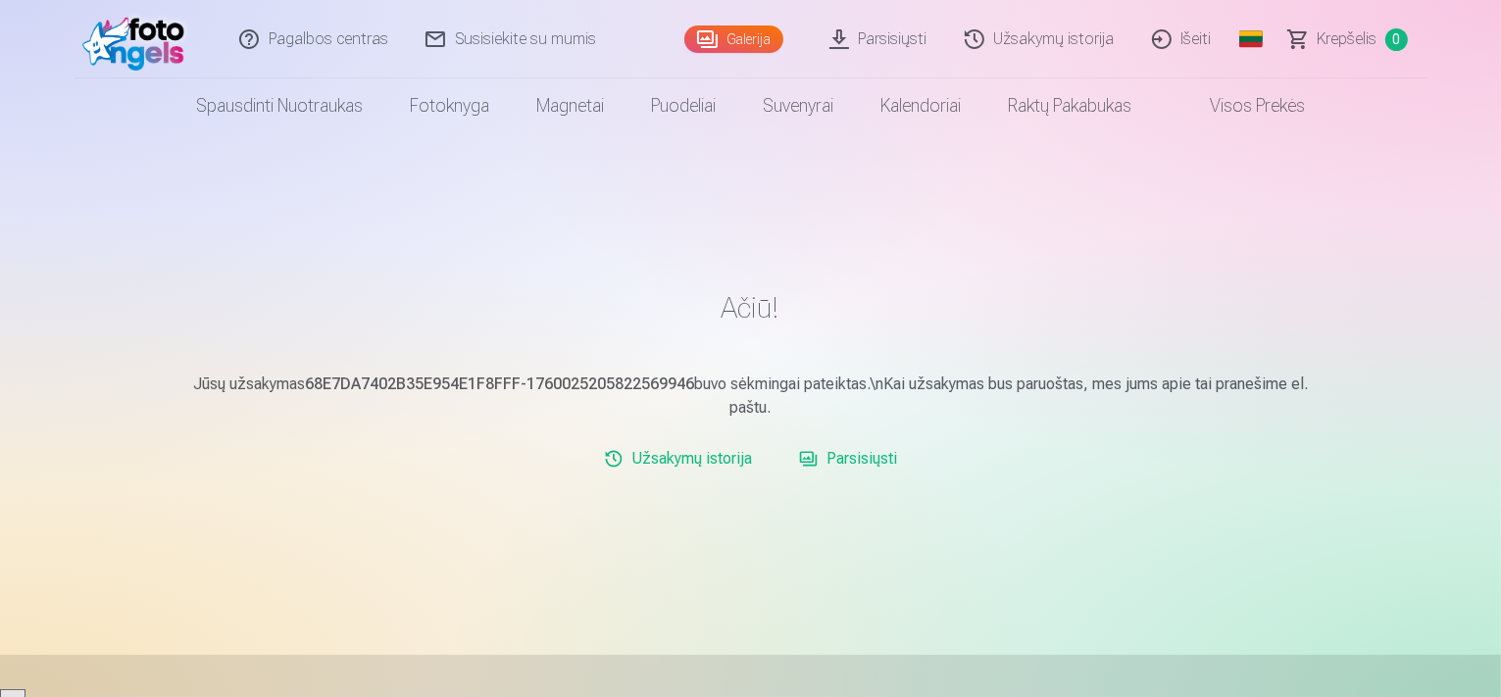
scroll to position [48680, 0]
click at [895, 38] on link "Parsisiųsti" at bounding box center [879, 39] width 135 height 78
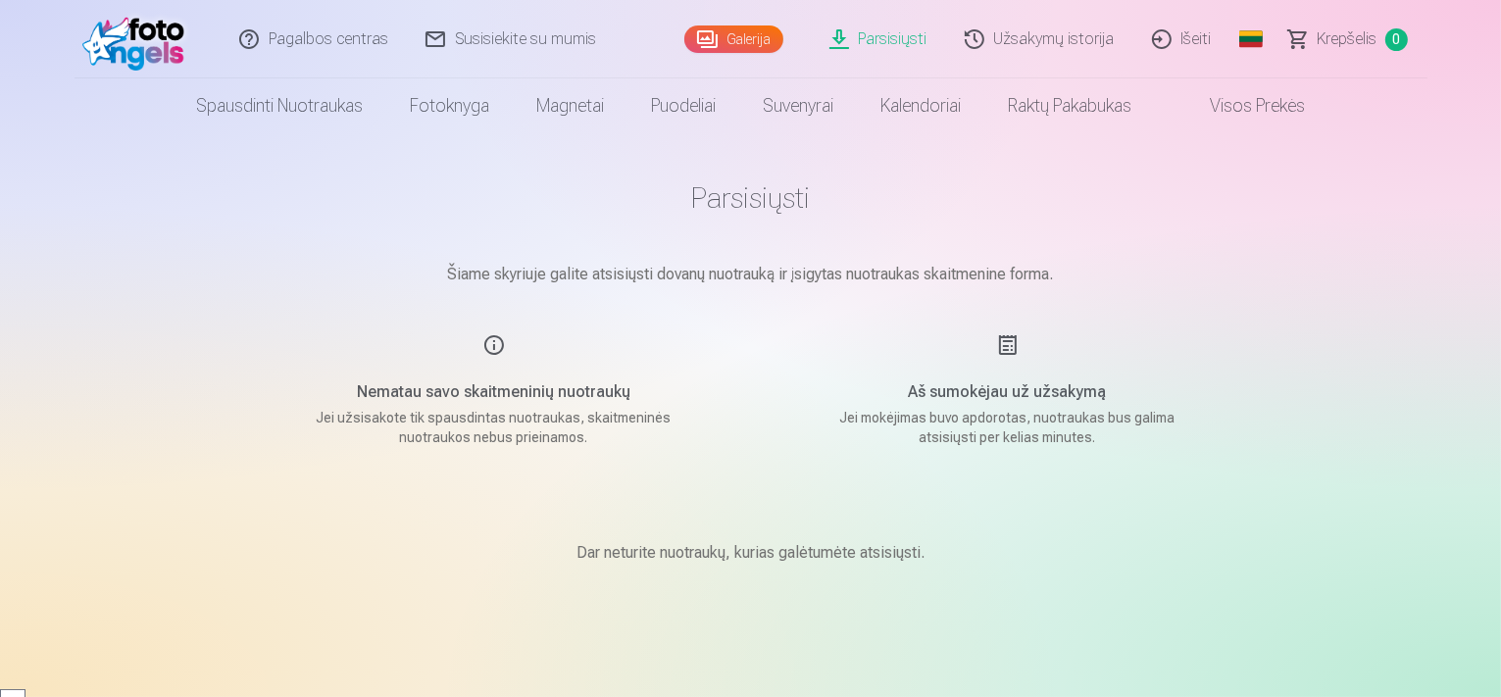
click at [488, 340] on div "Nematau savo skaitmeninių nuotraukų Jei užsisakote tik spausdintas nuotraukas, …" at bounding box center [494, 390] width 467 height 114
click at [1077, 34] on link "Užsakymų istorija" at bounding box center [1040, 39] width 187 height 78
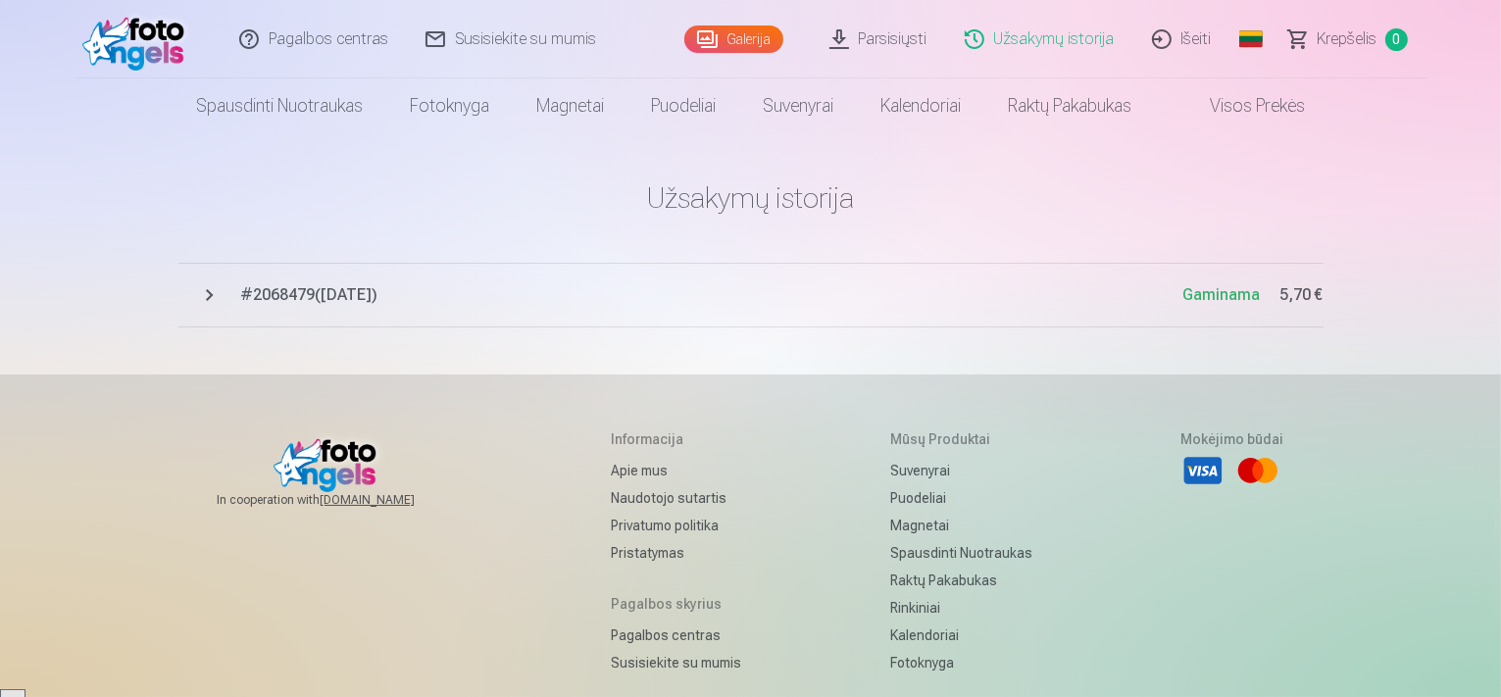
click at [299, 285] on span "# 2068479 ( [DATE] )" at bounding box center [712, 295] width 942 height 24
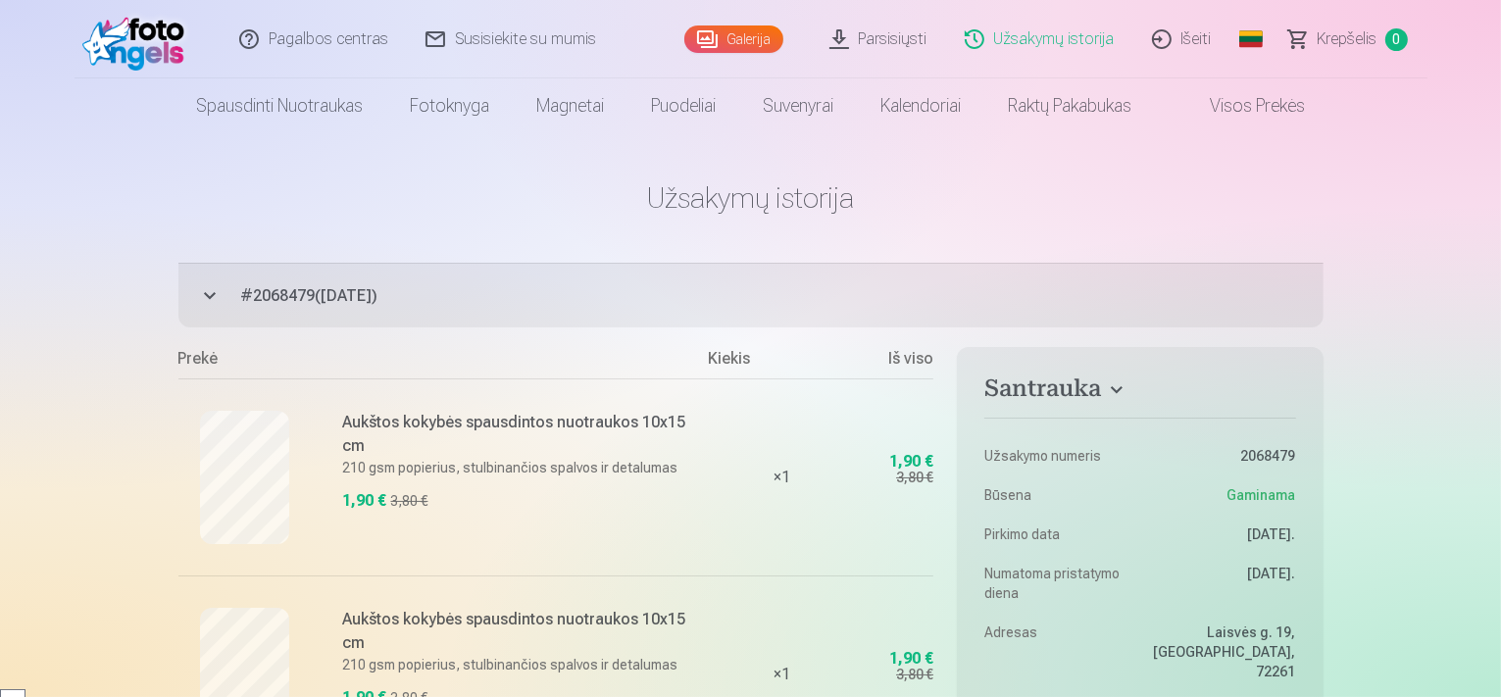
click at [1188, 35] on link "Išeiti" at bounding box center [1182, 39] width 97 height 78
